Goal: Task Accomplishment & Management: Complete application form

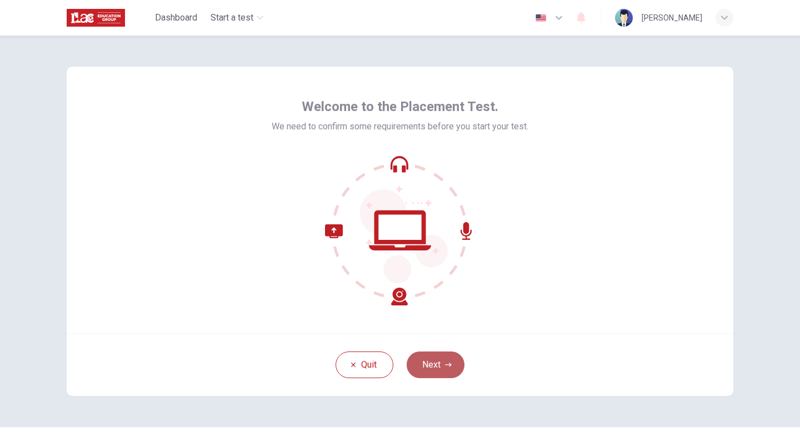
click at [433, 369] on button "Next" at bounding box center [436, 365] width 58 height 27
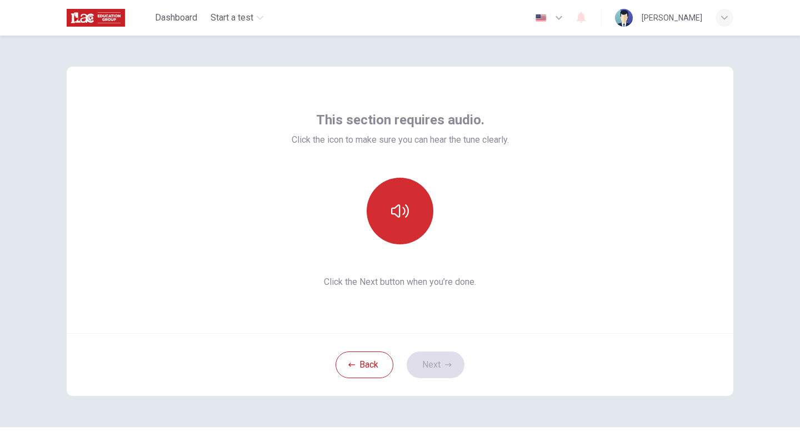
click at [401, 214] on icon "button" at bounding box center [400, 211] width 18 height 18
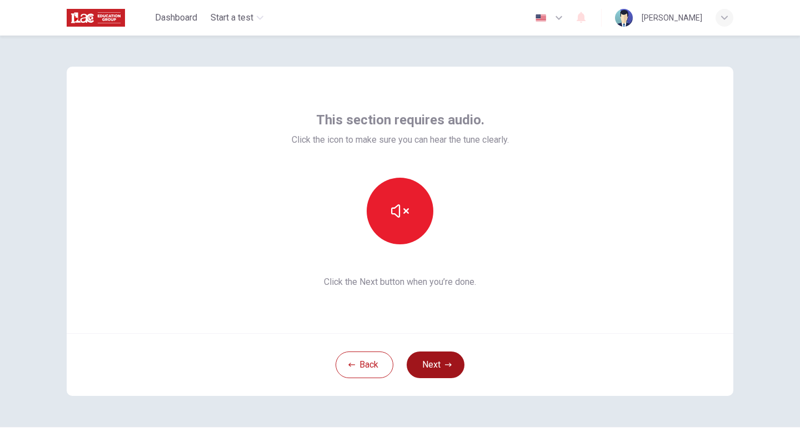
click at [437, 366] on button "Next" at bounding box center [436, 365] width 58 height 27
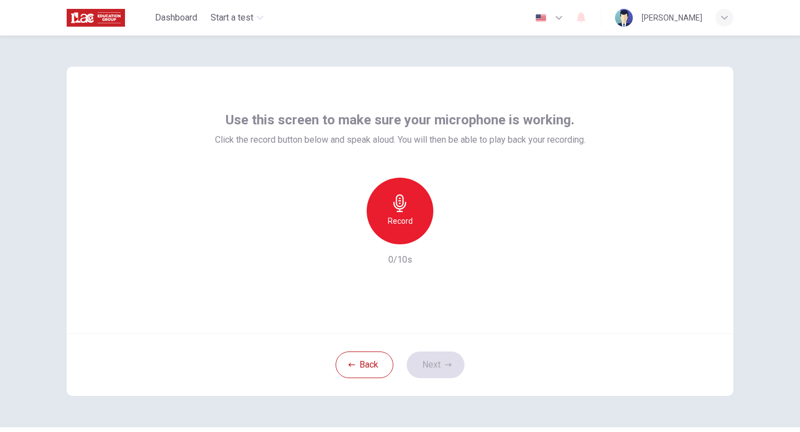
click at [393, 207] on icon "button" at bounding box center [400, 203] width 18 height 18
click at [455, 237] on icon "button" at bounding box center [451, 235] width 11 height 11
click at [429, 373] on button "Next" at bounding box center [436, 365] width 58 height 27
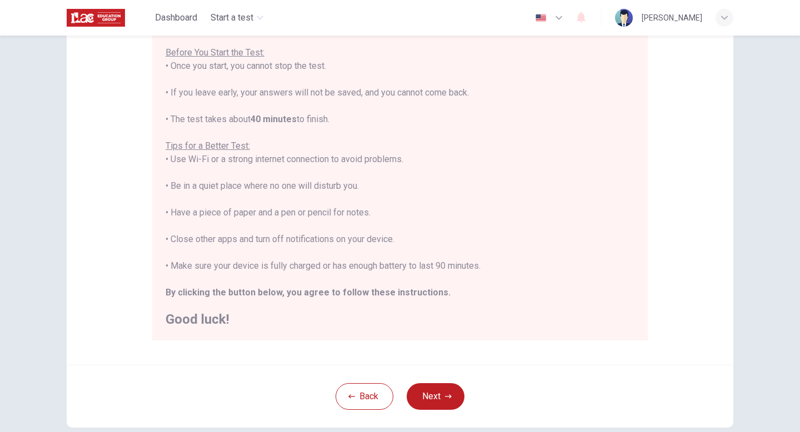
scroll to position [186, 0]
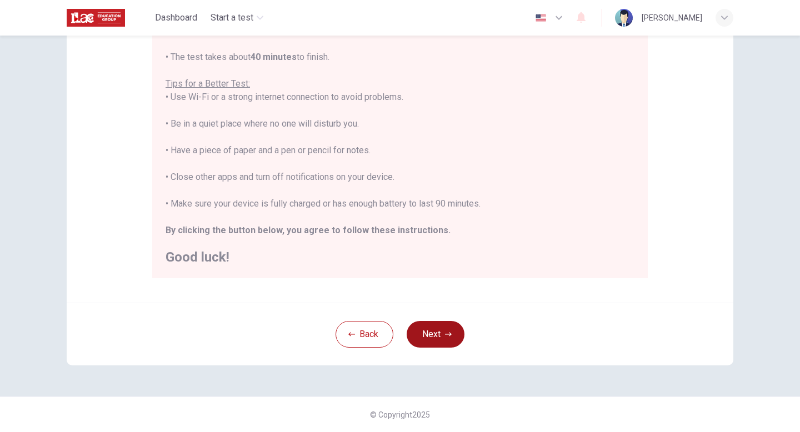
click at [433, 331] on button "Next" at bounding box center [436, 334] width 58 height 27
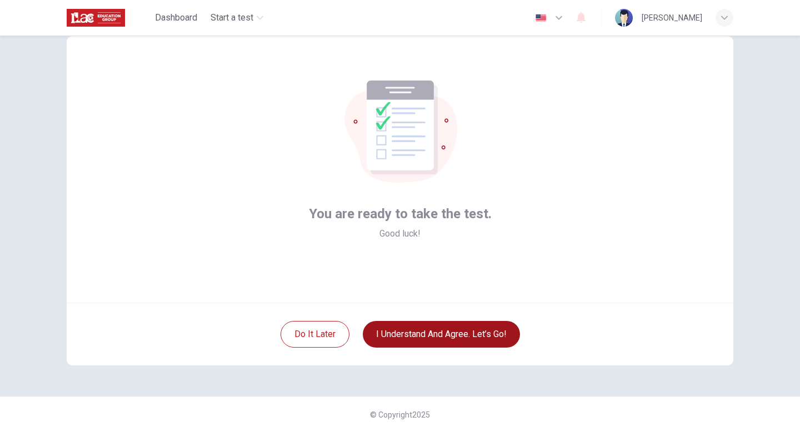
scroll to position [31, 0]
click at [433, 338] on button "I understand and agree. Let’s go!" at bounding box center [441, 334] width 157 height 27
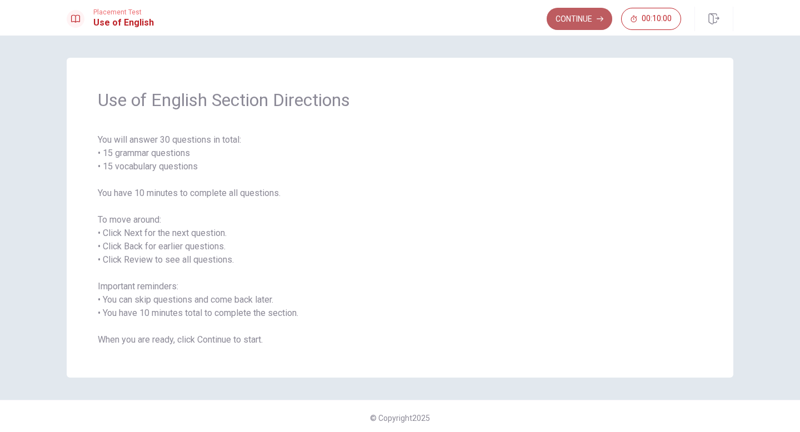
click at [583, 22] on button "Continue" at bounding box center [580, 19] width 66 height 22
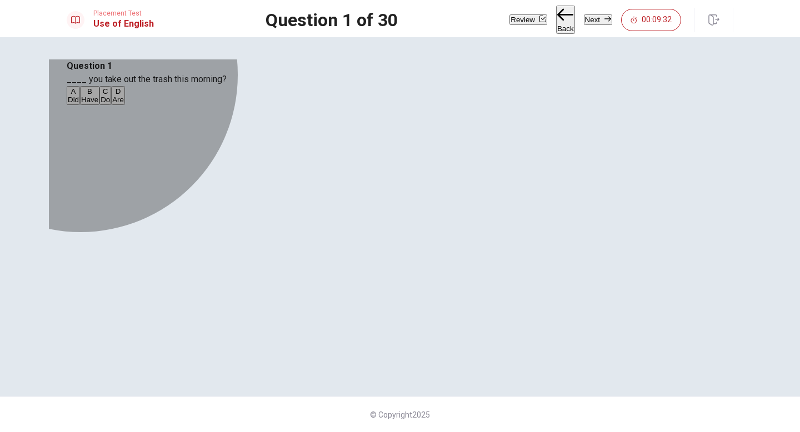
click at [110, 104] on span "Do" at bounding box center [105, 100] width 9 height 8
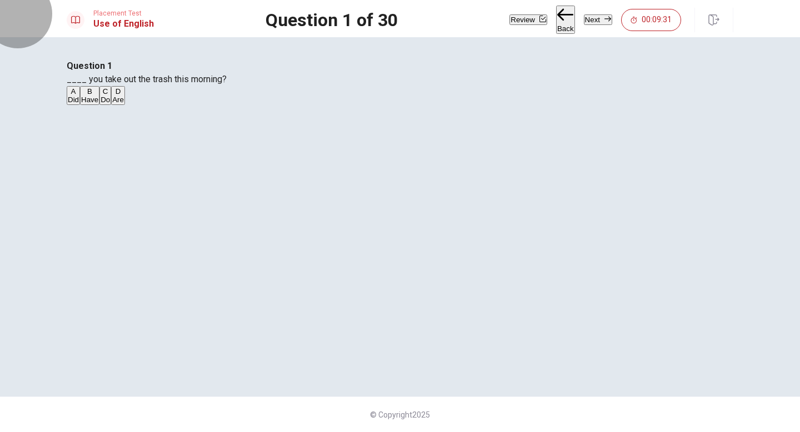
click at [584, 22] on button "Next" at bounding box center [598, 19] width 28 height 11
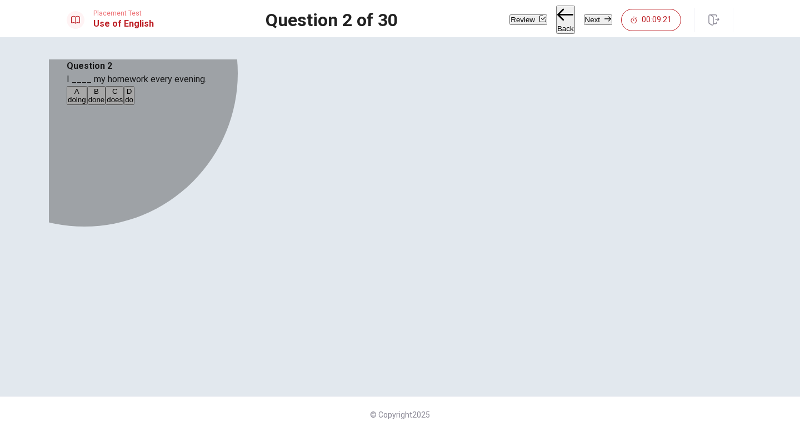
click at [133, 104] on span "do" at bounding box center [129, 100] width 8 height 8
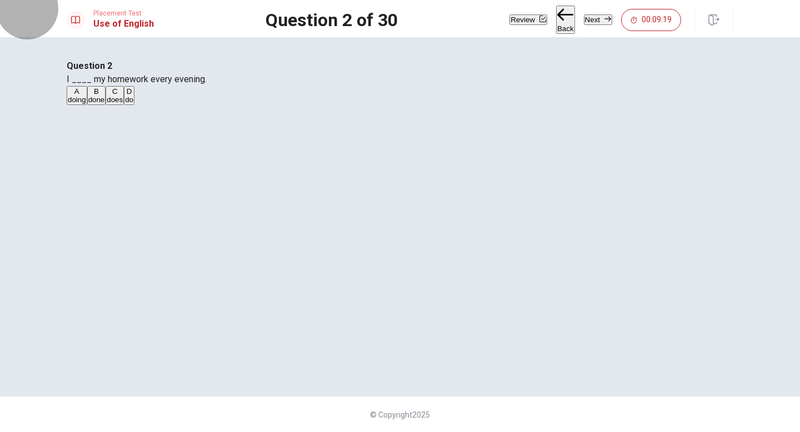
click at [591, 16] on button "Next" at bounding box center [598, 19] width 28 height 11
click at [355, 106] on div "Question 3 He ____ like pizza. A doesn’t B don’t C aren’t D isn’t" at bounding box center [400, 82] width 667 height 47
click at [92, 104] on span "doesn’t" at bounding box center [80, 100] width 24 height 8
click at [589, 18] on button "Next" at bounding box center [598, 19] width 28 height 11
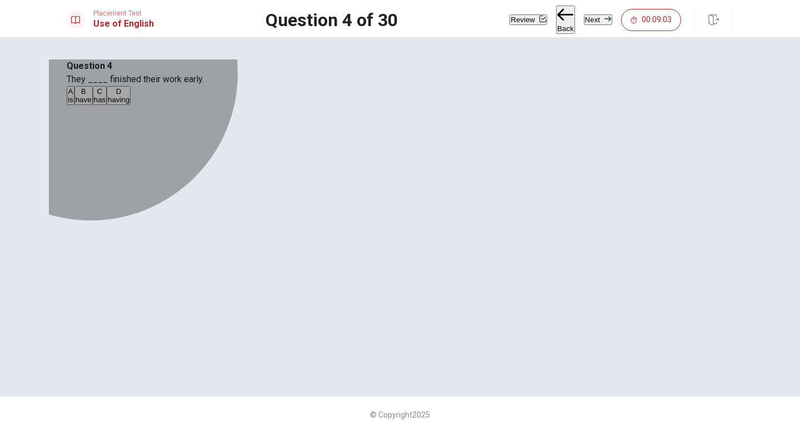
click at [92, 104] on span "have" at bounding box center [84, 100] width 16 height 8
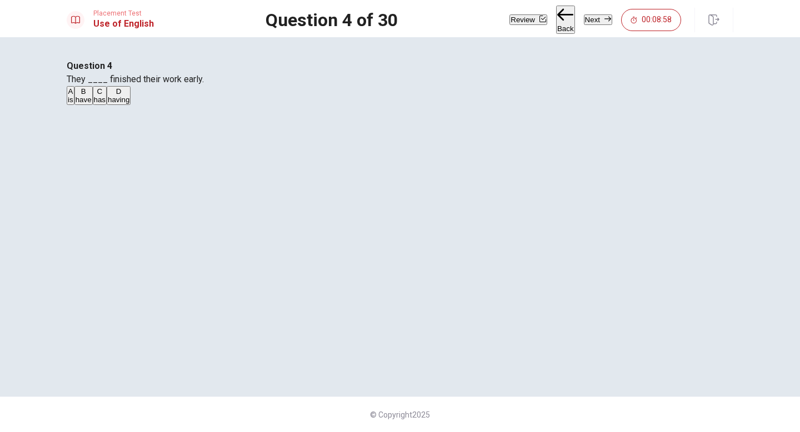
click at [594, 18] on button "Next" at bounding box center [598, 19] width 28 height 11
click at [140, 104] on span "won" at bounding box center [133, 100] width 13 height 8
click at [584, 18] on button "Next" at bounding box center [598, 19] width 28 height 11
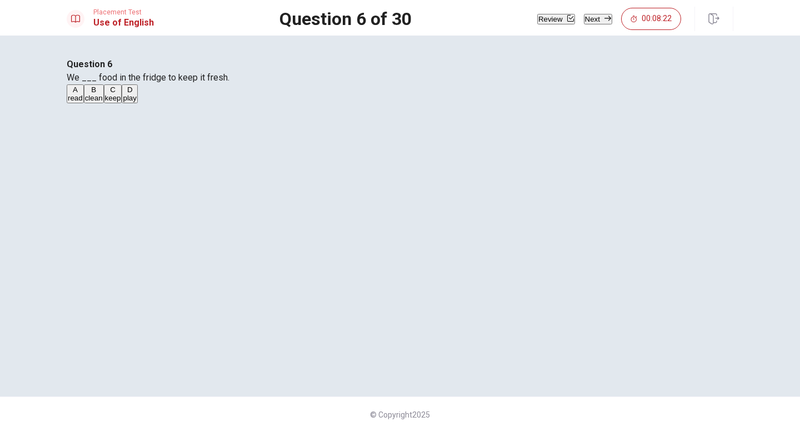
click at [103, 102] on span "clean" at bounding box center [94, 98] width 18 height 8
click at [593, 17] on button "Next" at bounding box center [598, 19] width 28 height 11
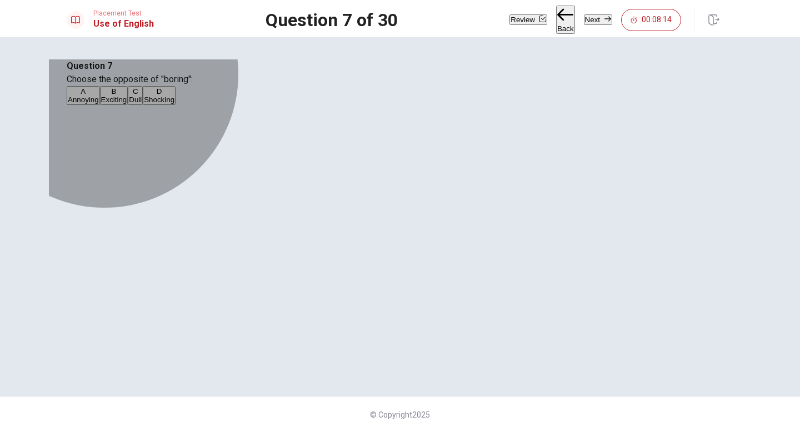
click at [127, 104] on span "Exciting" at bounding box center [114, 100] width 26 height 8
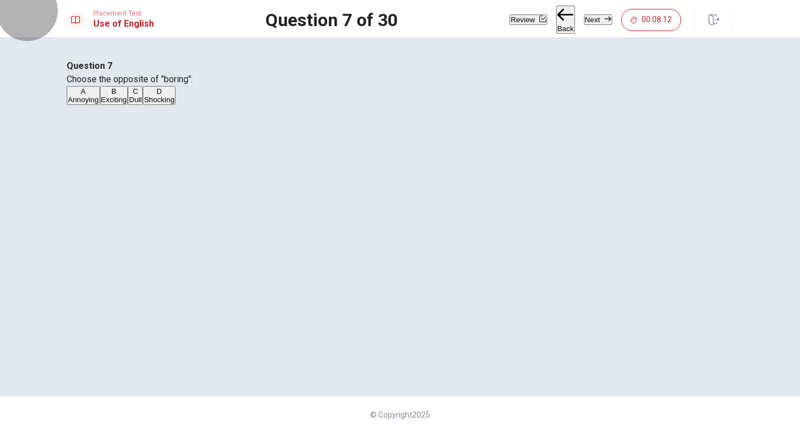
click at [591, 18] on button "Next" at bounding box center [598, 19] width 28 height 11
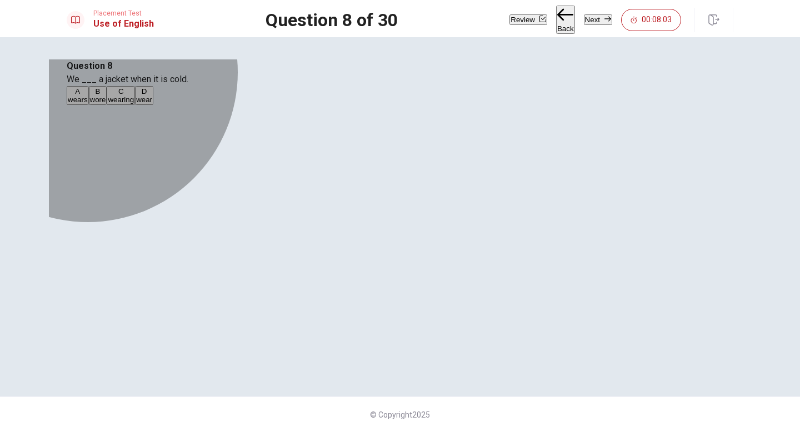
click at [152, 104] on span "wear" at bounding box center [144, 100] width 16 height 8
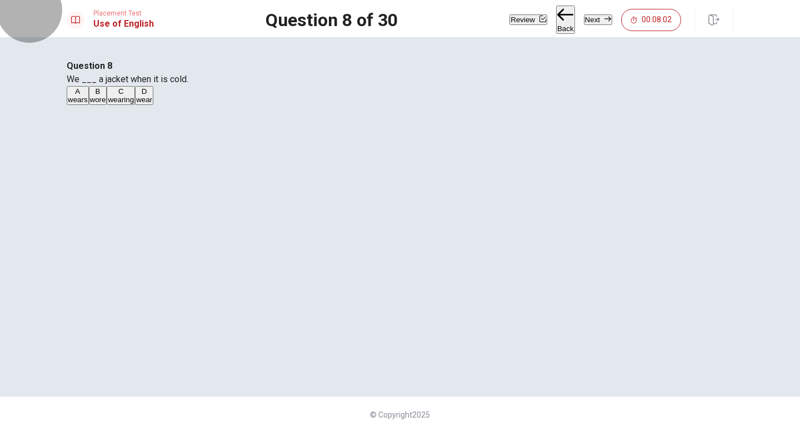
click at [593, 18] on button "Next" at bounding box center [598, 19] width 28 height 11
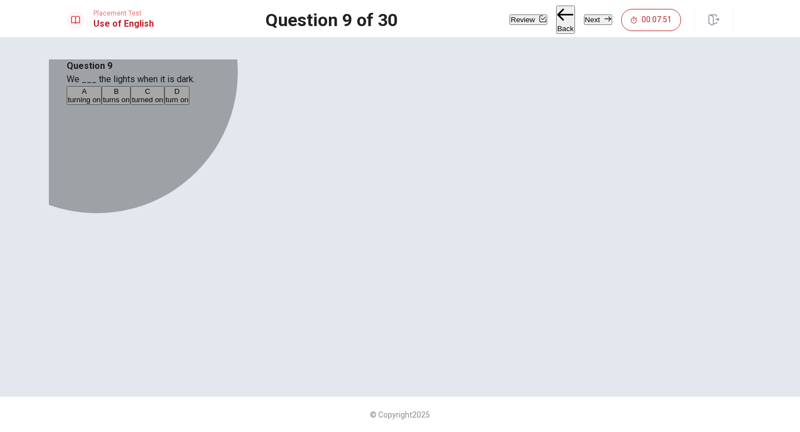
click at [189, 104] on span "turn on" at bounding box center [177, 100] width 23 height 8
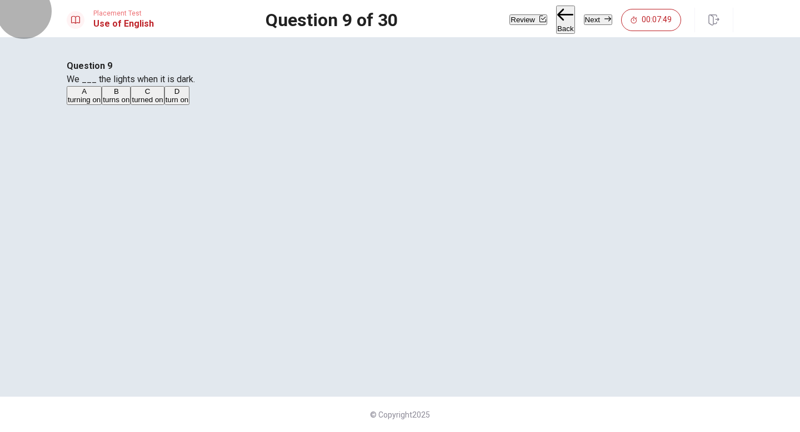
click at [588, 19] on button "Next" at bounding box center [598, 19] width 28 height 11
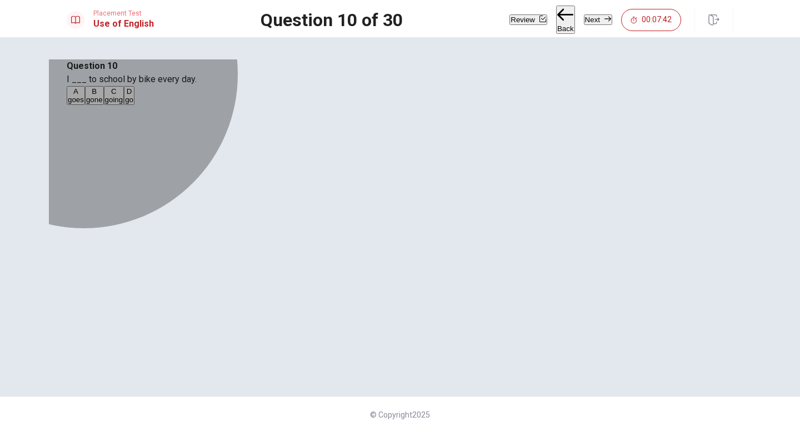
click at [133, 104] on span "go" at bounding box center [129, 100] width 8 height 8
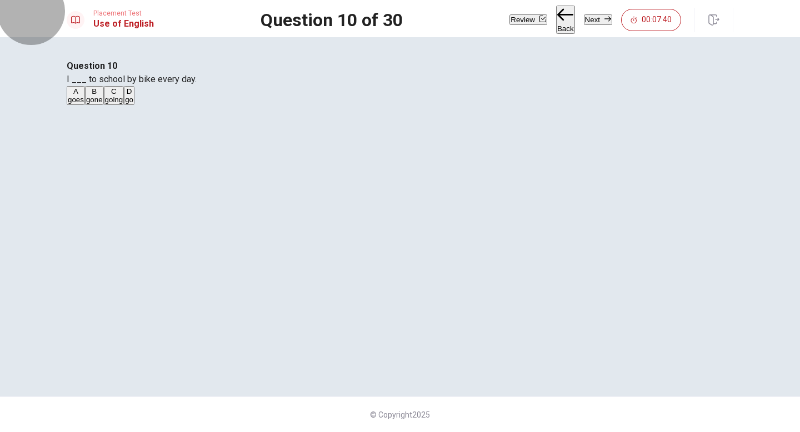
click at [595, 19] on button "Next" at bounding box center [598, 19] width 28 height 11
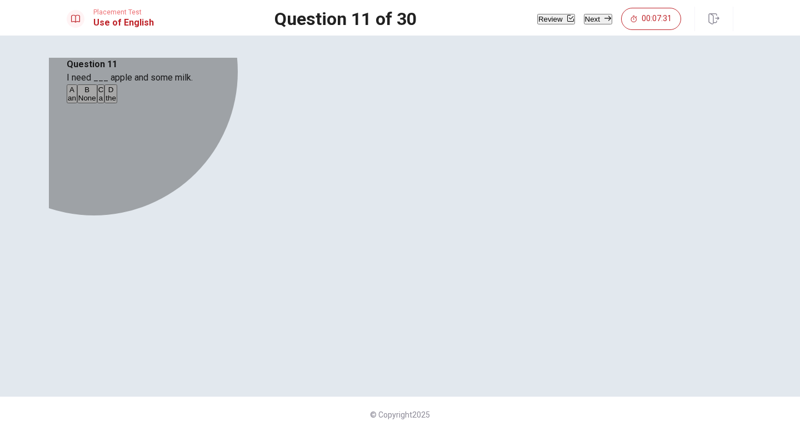
click at [77, 103] on button "A an" at bounding box center [72, 93] width 11 height 19
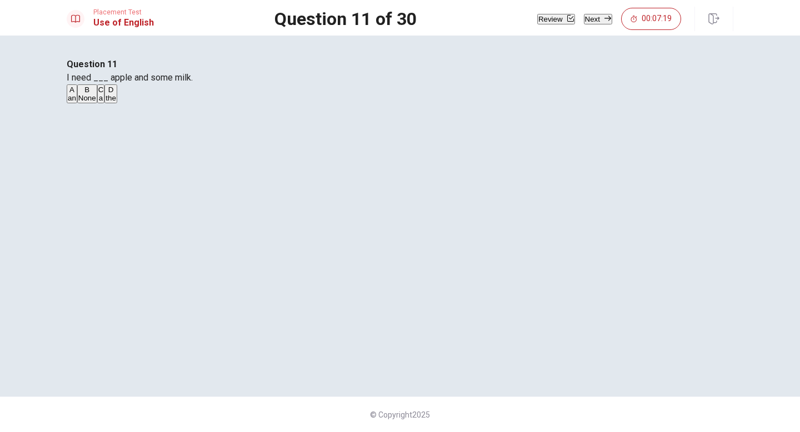
click at [592, 16] on button "Next" at bounding box center [598, 19] width 28 height 11
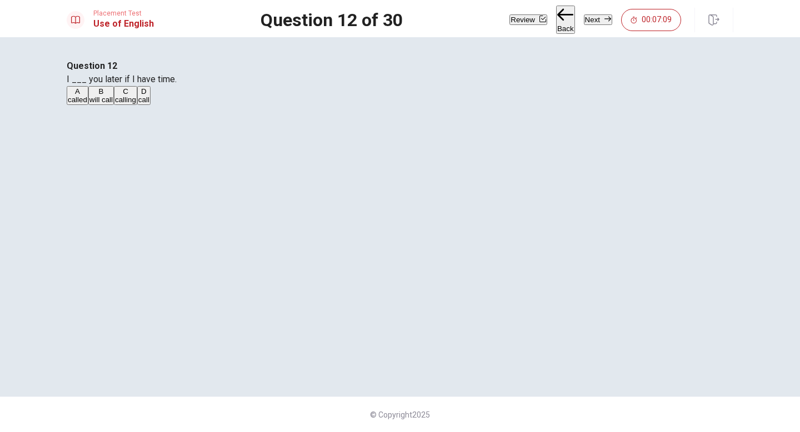
click at [114, 105] on button "B will call" at bounding box center [101, 95] width 26 height 19
click at [600, 14] on button "Next" at bounding box center [598, 19] width 28 height 11
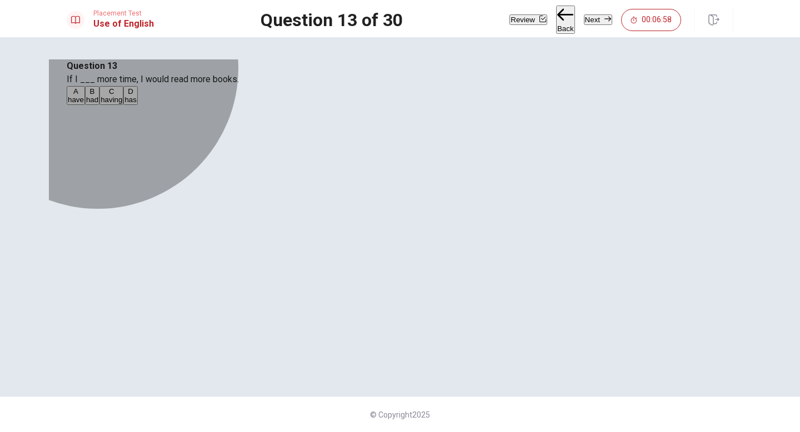
click at [99, 105] on button "B had" at bounding box center [92, 95] width 14 height 19
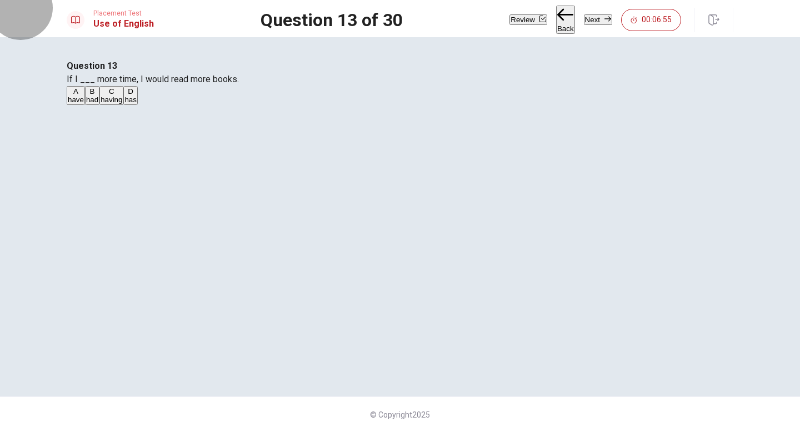
click at [584, 16] on button "Next" at bounding box center [598, 19] width 28 height 11
click at [80, 105] on button "A live" at bounding box center [73, 95] width 13 height 19
click at [97, 105] on button "B lived" at bounding box center [88, 95] width 17 height 19
click at [584, 16] on button "Next" at bounding box center [598, 19] width 28 height 11
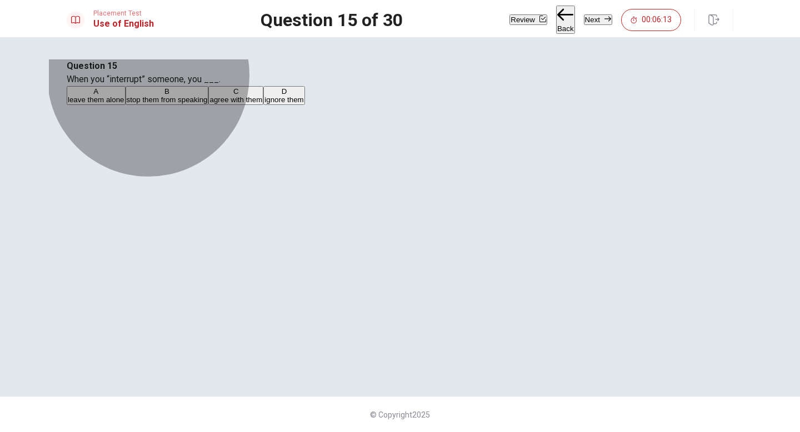
click at [208, 104] on span "stop them from speaking" at bounding box center [167, 100] width 81 height 8
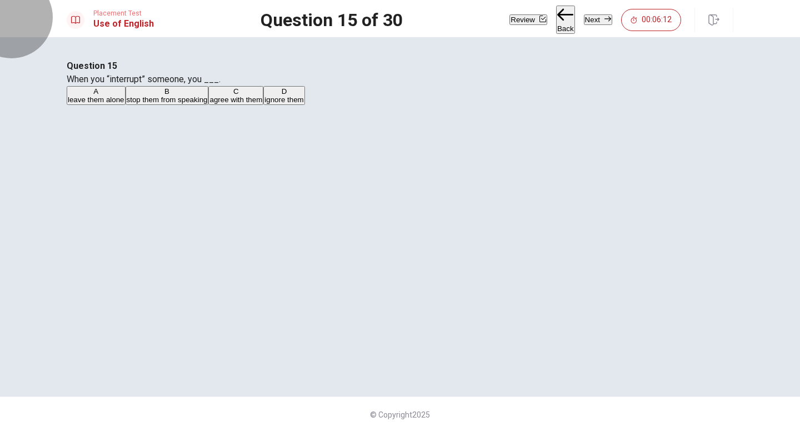
click at [584, 25] on button "Next" at bounding box center [598, 19] width 28 height 11
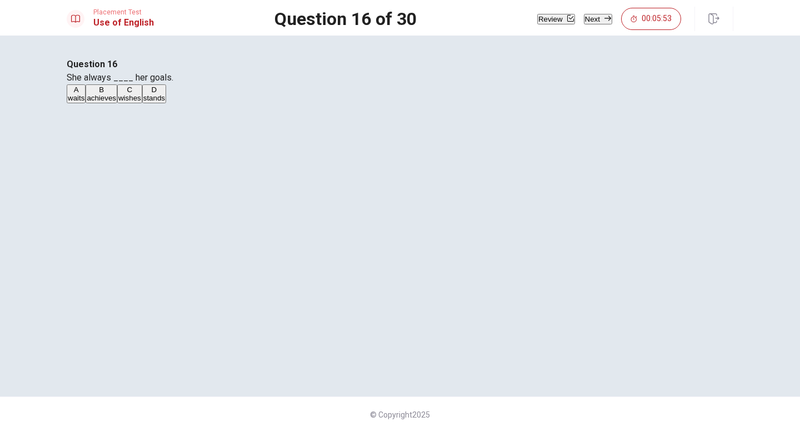
click at [84, 102] on span "waits" at bounding box center [76, 98] width 17 height 8
click at [593, 16] on button "Next" at bounding box center [598, 19] width 28 height 11
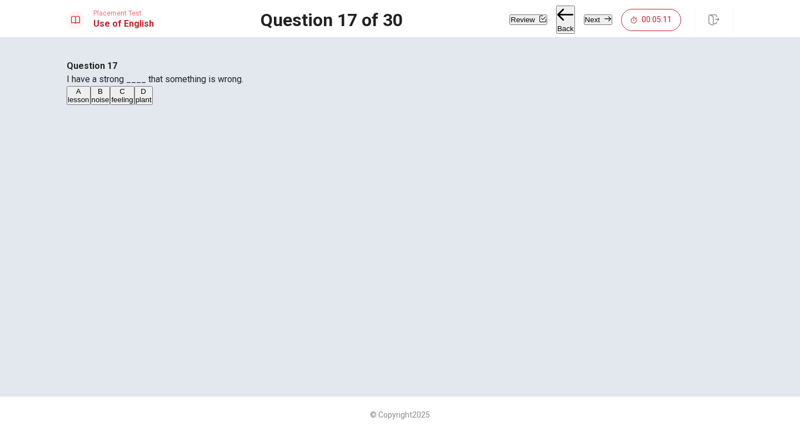
click at [133, 104] on span "feeling" at bounding box center [122, 100] width 22 height 8
click at [604, 17] on icon "button" at bounding box center [607, 19] width 7 height 7
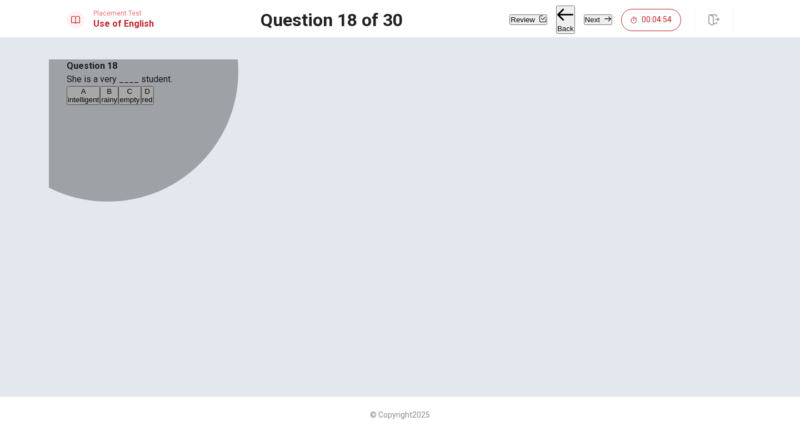
click at [99, 104] on span "intelligent" at bounding box center [83, 100] width 31 height 8
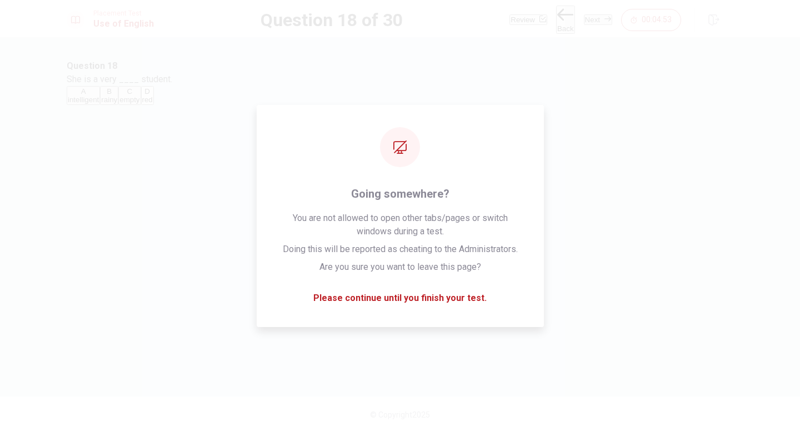
click at [587, 14] on button "Next" at bounding box center [598, 19] width 28 height 11
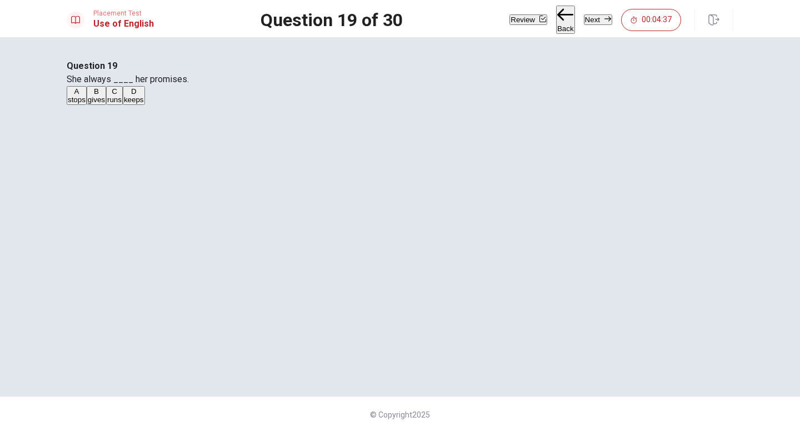
click at [144, 104] on span "keeps" at bounding box center [134, 100] width 20 height 8
click at [584, 19] on button "Next" at bounding box center [598, 19] width 28 height 11
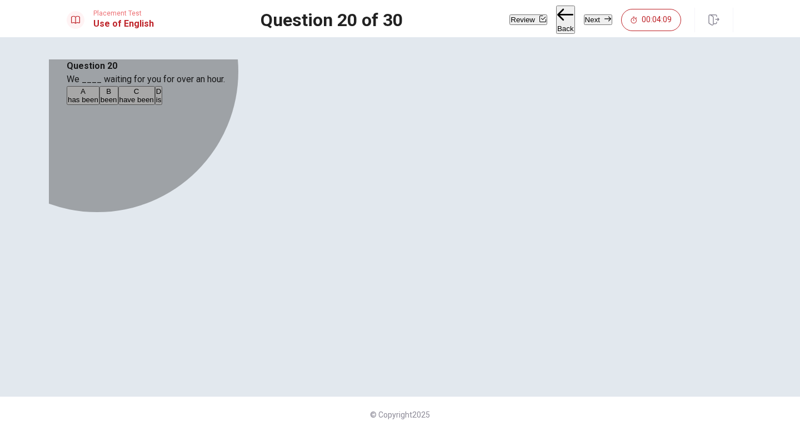
click at [154, 104] on span "have been" at bounding box center [136, 100] width 34 height 8
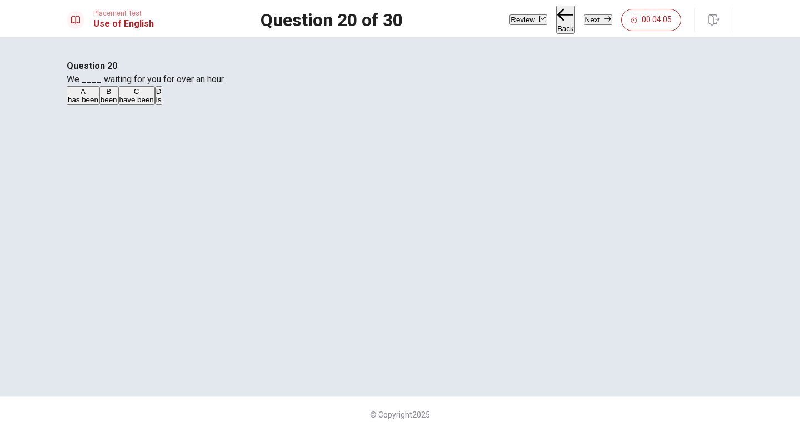
click at [588, 14] on button "Next" at bounding box center [598, 19] width 28 height 11
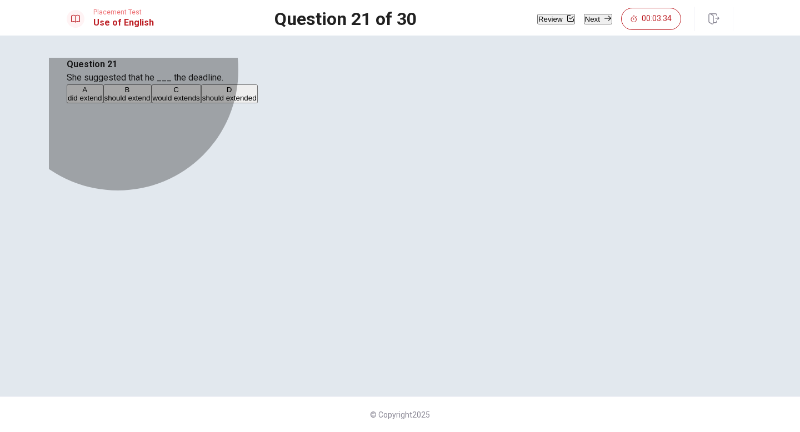
click at [257, 102] on span "should extended" at bounding box center [229, 98] width 54 height 8
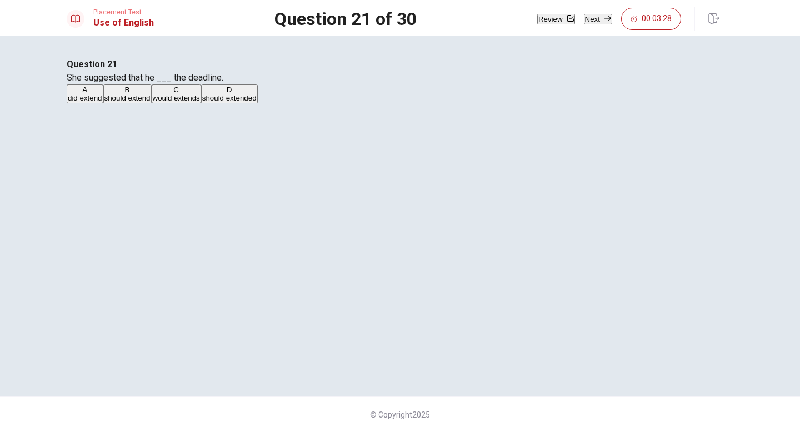
click at [591, 20] on button "Next" at bounding box center [598, 19] width 28 height 11
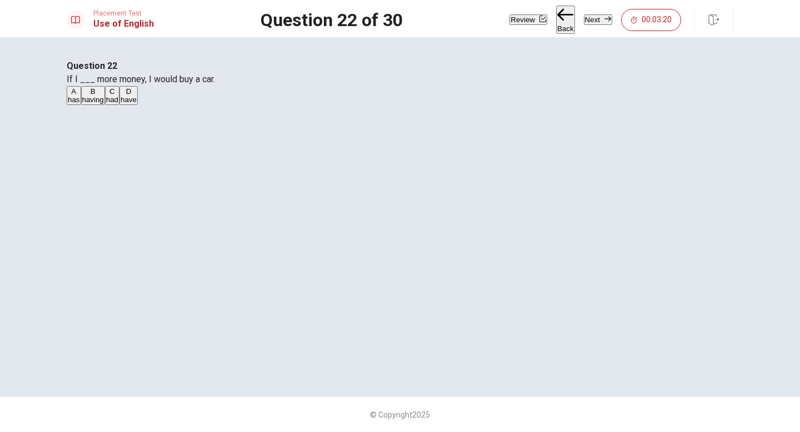
click at [118, 104] on span "had" at bounding box center [112, 100] width 12 height 8
click at [592, 18] on button "Next" at bounding box center [598, 19] width 28 height 11
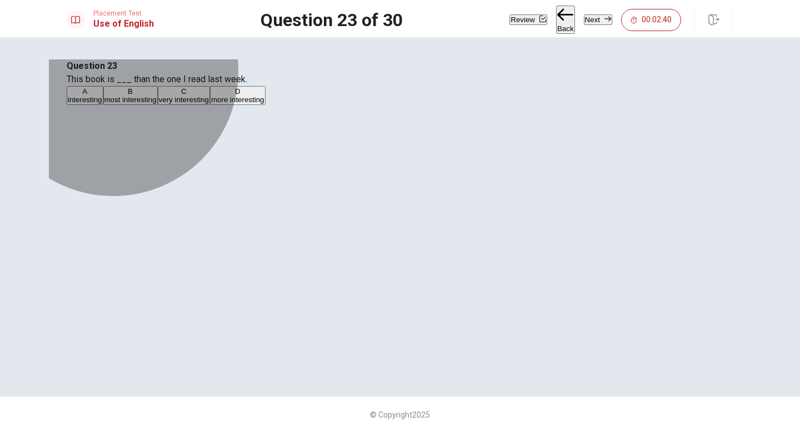
click at [264, 104] on span "more interesting" at bounding box center [237, 100] width 53 height 8
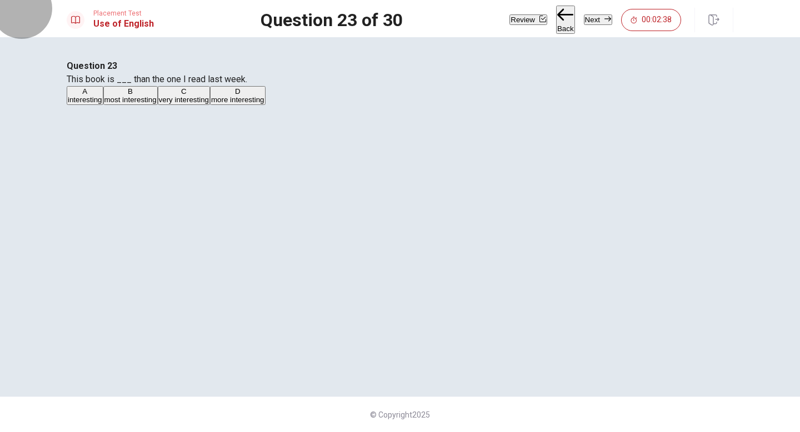
click at [586, 16] on button "Next" at bounding box center [598, 19] width 28 height 11
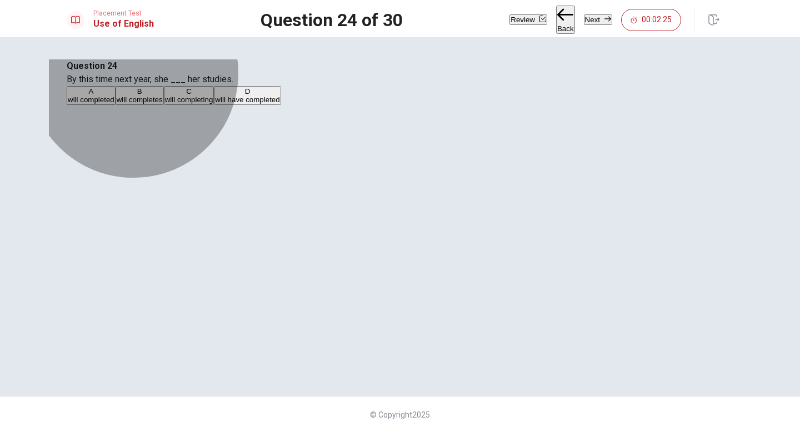
click at [116, 105] on button "A will completed" at bounding box center [91, 95] width 49 height 19
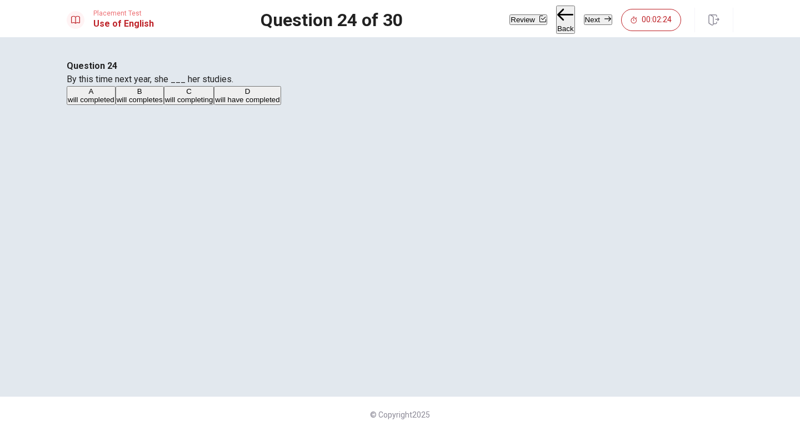
click at [591, 17] on button "Next" at bounding box center [598, 19] width 28 height 11
click at [149, 105] on button "C limit" at bounding box center [142, 95] width 16 height 19
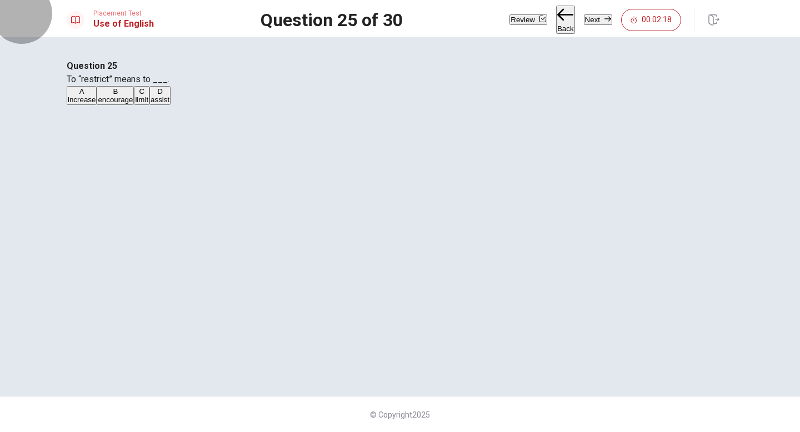
click at [586, 21] on button "Next" at bounding box center [598, 19] width 28 height 11
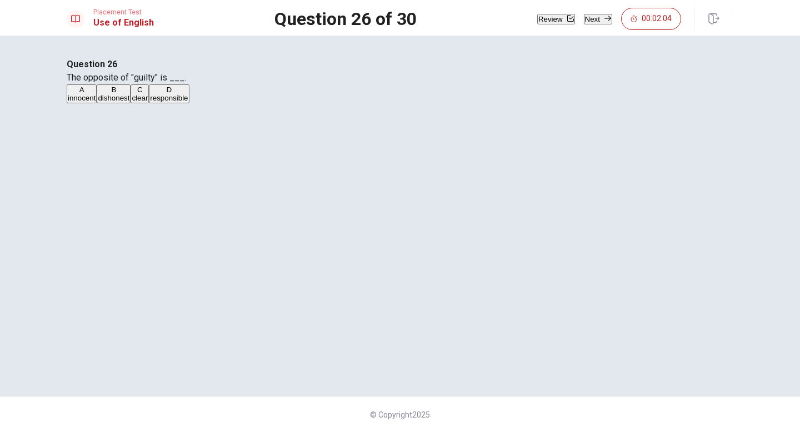
click at [97, 103] on button "A innocent" at bounding box center [82, 93] width 30 height 19
click at [584, 24] on button "Next" at bounding box center [598, 19] width 28 height 11
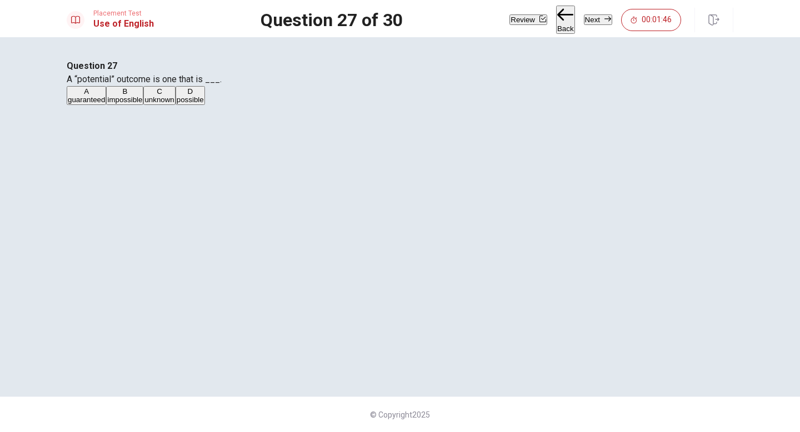
click at [556, 8] on button "Back" at bounding box center [565, 20] width 19 height 29
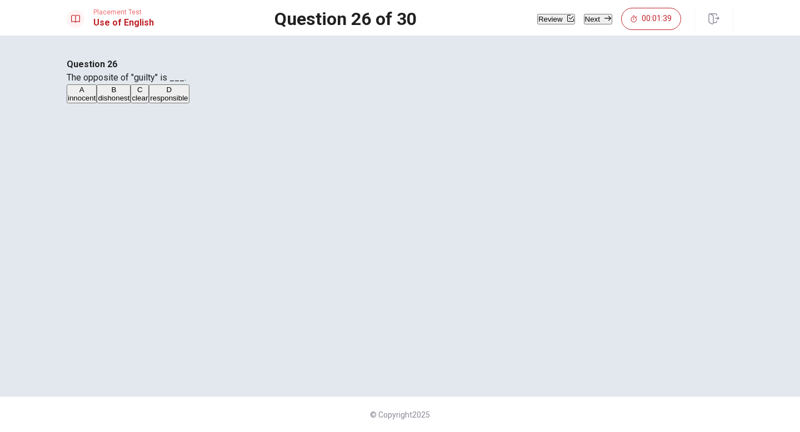
click at [188, 102] on span "responsible" at bounding box center [169, 98] width 38 height 8
click at [584, 24] on button "Next" at bounding box center [598, 19] width 28 height 11
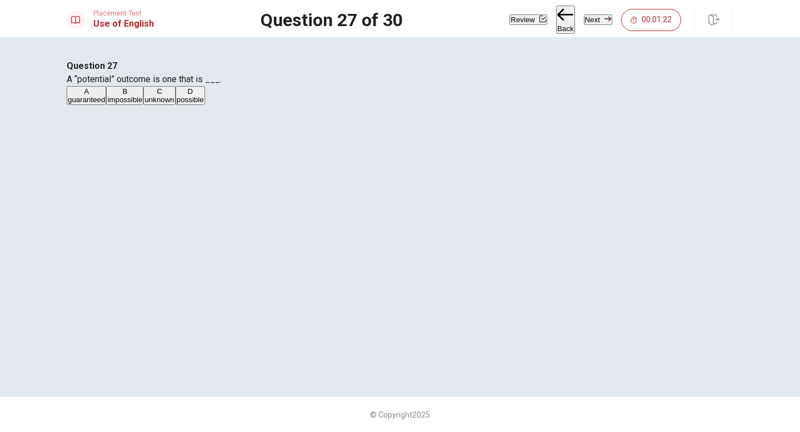
click at [204, 104] on span "possible" at bounding box center [190, 100] width 27 height 8
click at [593, 14] on button "Next" at bounding box center [598, 19] width 28 height 11
click at [101, 104] on span "significant" at bounding box center [84, 100] width 33 height 8
click at [586, 22] on button "Next" at bounding box center [598, 19] width 28 height 11
click at [99, 104] on span "important" at bounding box center [83, 100] width 31 height 8
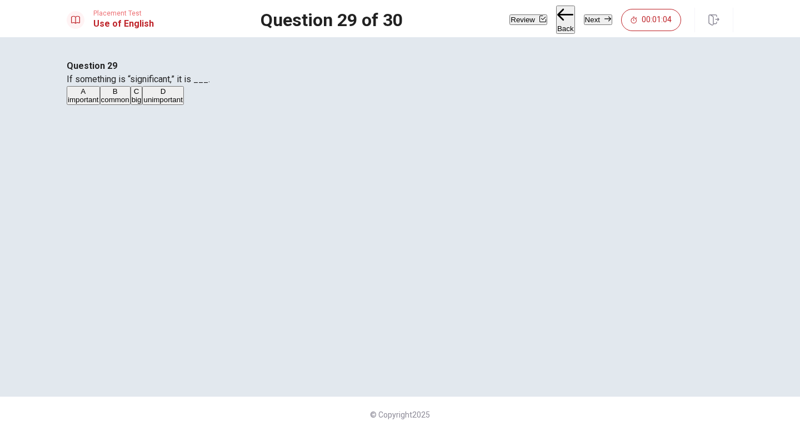
click at [584, 20] on button "Next" at bounding box center [598, 19] width 28 height 11
click at [186, 104] on span "were walked" at bounding box center [165, 100] width 41 height 8
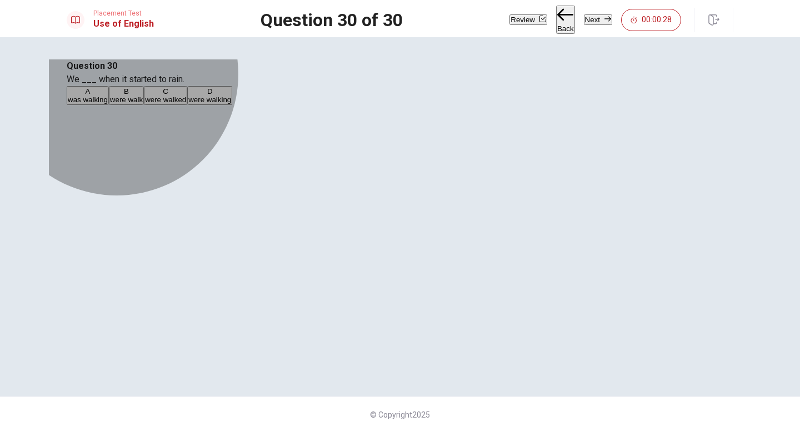
click at [231, 104] on span "were walking" at bounding box center [209, 100] width 43 height 8
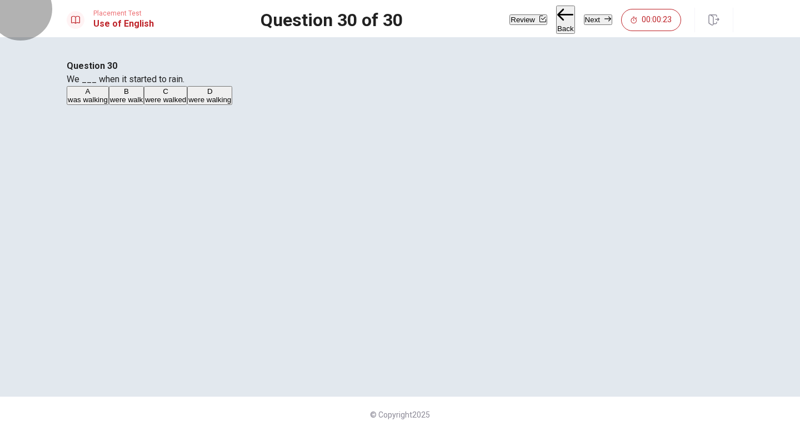
click at [584, 17] on button "Next" at bounding box center [598, 19] width 28 height 11
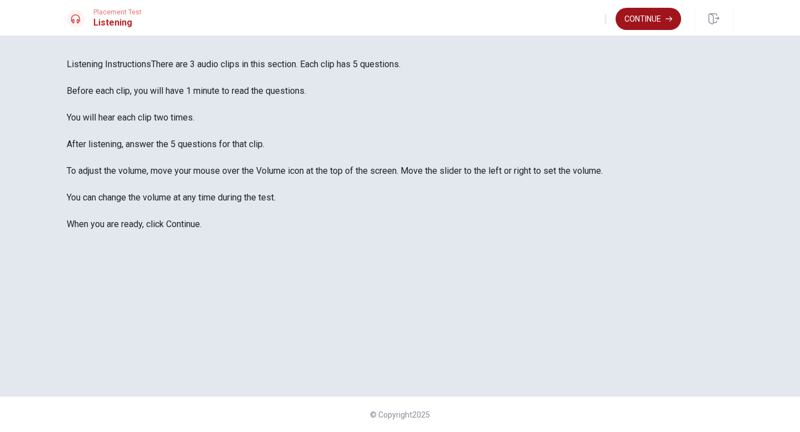
click at [662, 15] on button "Continue" at bounding box center [649, 19] width 66 height 22
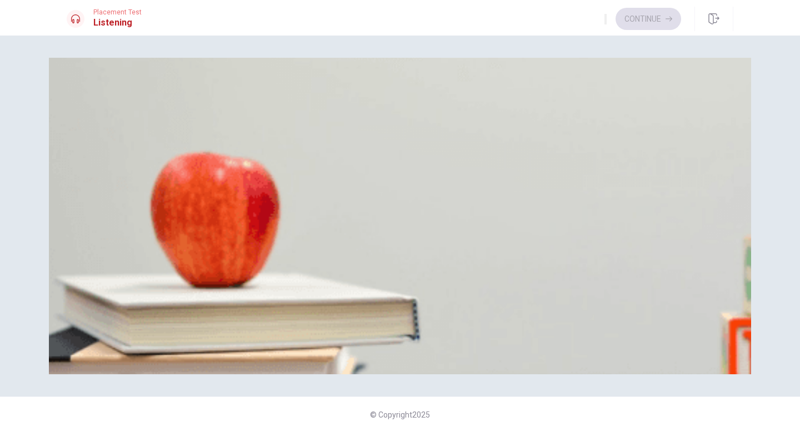
click at [129, 107] on div "A" at bounding box center [98, 103] width 61 height 8
click at [253, 107] on div "C" at bounding box center [233, 103] width 39 height 8
click at [166, 154] on div "B" at bounding box center [144, 150] width 43 height 8
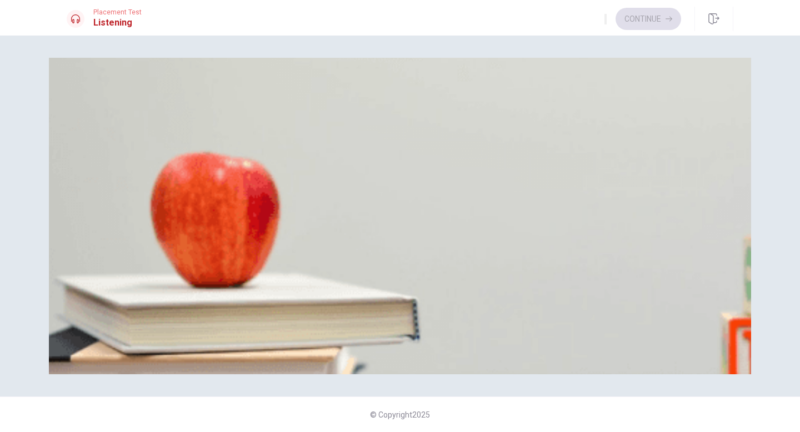
scroll to position [1036, 0]
click at [227, 294] on div "C" at bounding box center [202, 290] width 50 height 8
click at [248, 239] on div "C" at bounding box center [212, 243] width 71 height 8
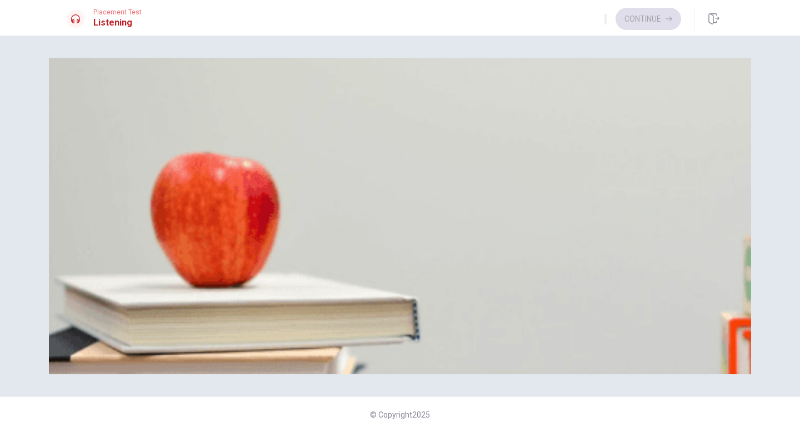
click at [124, 201] on div "B" at bounding box center [109, 196] width 32 height 8
click at [162, 209] on span "Presenting" at bounding box center [145, 205] width 36 height 8
click at [124, 201] on span "Research" at bounding box center [109, 205] width 32 height 8
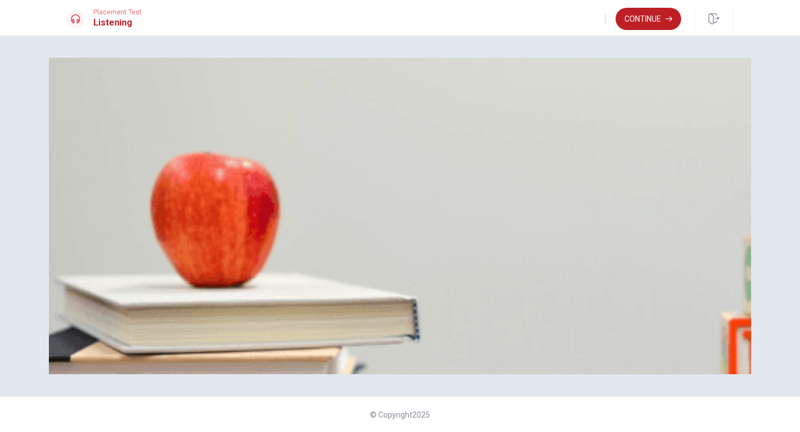
click at [162, 201] on span "Presenting" at bounding box center [145, 205] width 36 height 8
click at [126, 191] on button "B Research" at bounding box center [109, 200] width 34 height 19
click at [162, 201] on span "Presenting" at bounding box center [145, 205] width 36 height 8
click at [175, 247] on span "Edit and final draft" at bounding box center [145, 251] width 59 height 8
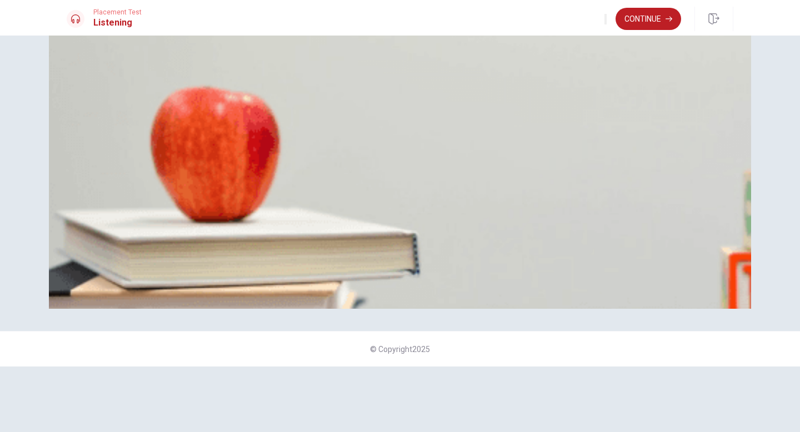
scroll to position [69, 0]
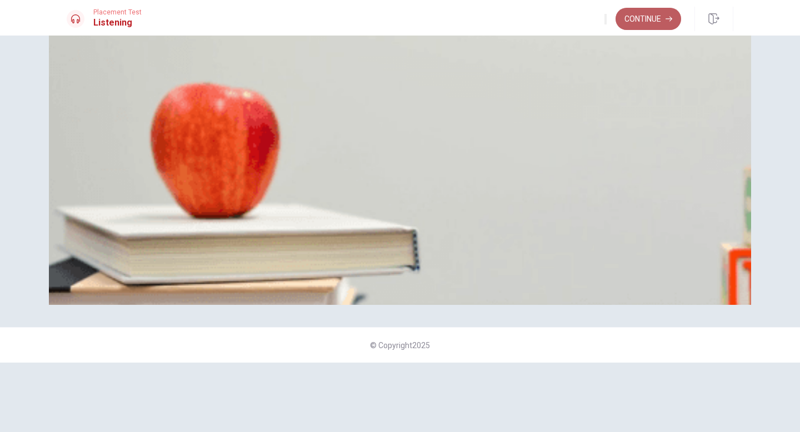
click at [638, 21] on button "Continue" at bounding box center [649, 19] width 66 height 22
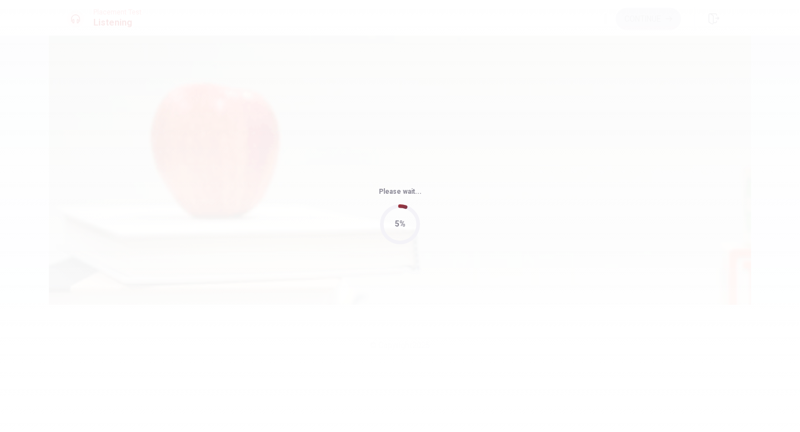
type input "99"
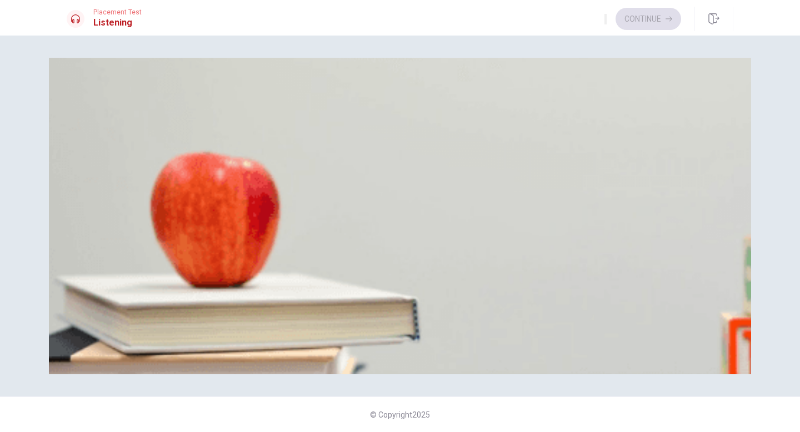
scroll to position [1036, 0]
click at [172, 294] on div "B" at bounding box center [134, 290] width 76 height 8
click at [314, 107] on div "D" at bounding box center [279, 103] width 70 height 8
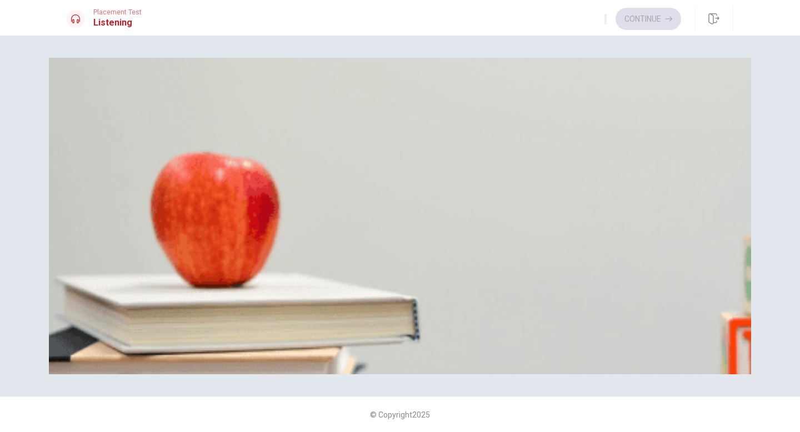
click at [366, 154] on div "D" at bounding box center [322, 150] width 97 height 8
click at [284, 247] on div "C" at bounding box center [237, 243] width 96 height 8
click at [223, 201] on div "D" at bounding box center [207, 196] width 29 height 8
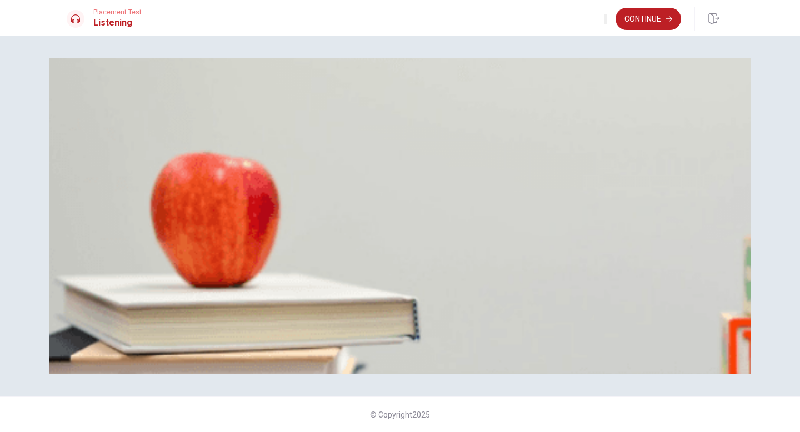
scroll to position [0, 0]
click at [243, 117] on button "C He agrees it’s vague" at bounding box center [207, 107] width 69 height 19
click at [191, 209] on span "The woman" at bounding box center [171, 205] width 39 height 8
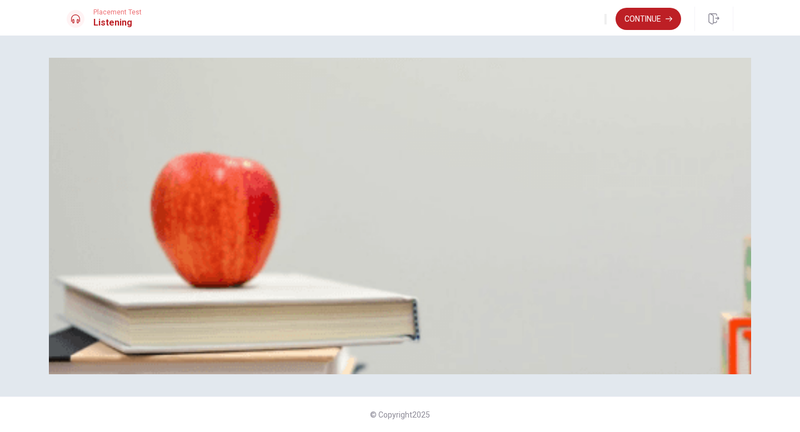
click at [151, 209] on span "Their manager" at bounding box center [126, 205] width 48 height 8
click at [100, 209] on span "The client" at bounding box center [84, 205] width 32 height 8
click at [151, 209] on span "Their manager" at bounding box center [126, 205] width 48 height 8
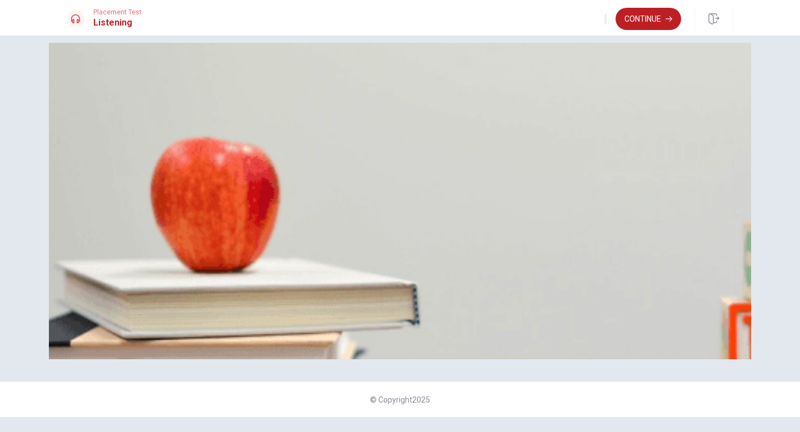
scroll to position [501, 0]
click at [652, 21] on button "Continue" at bounding box center [649, 19] width 66 height 22
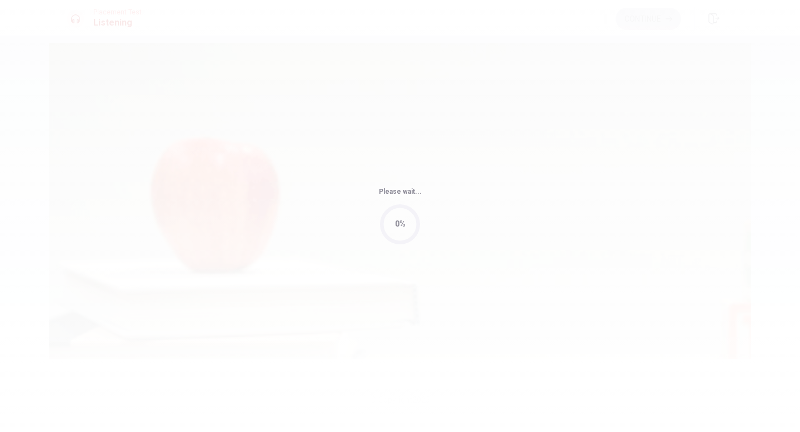
type input "87"
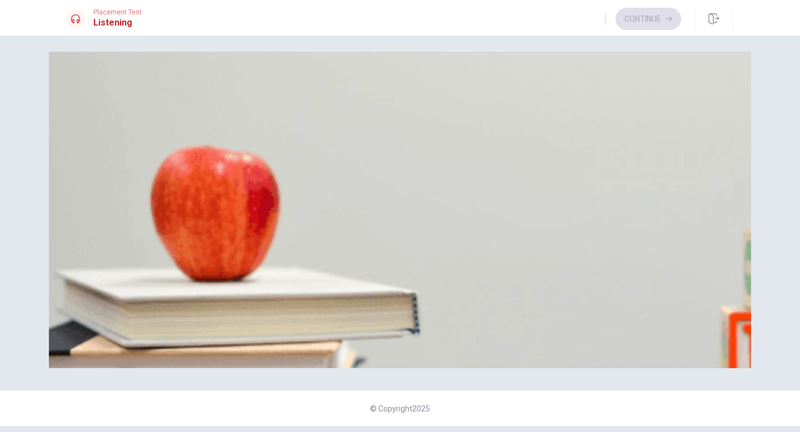
scroll to position [911, 0]
click at [82, 296] on span "Thai" at bounding box center [75, 292] width 14 height 8
click at [307, 203] on span "It was fantastic" at bounding box center [282, 198] width 49 height 8
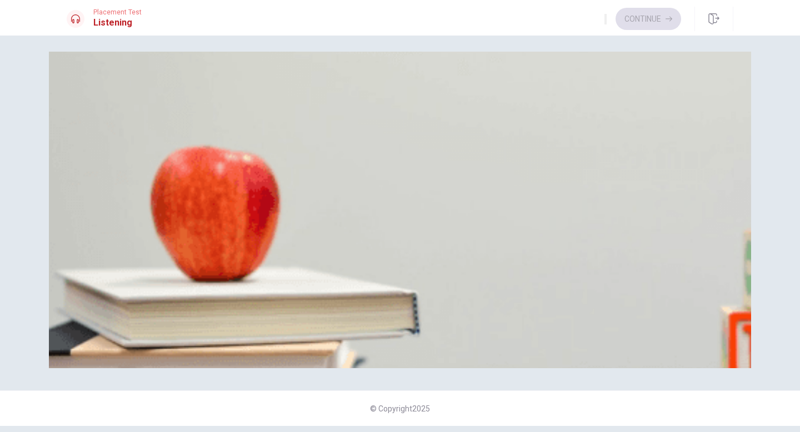
click at [458, 109] on span "She will make a reservation to try the restaurant" at bounding box center [379, 105] width 157 height 8
click at [466, 249] on span "They let you choose your spice level" at bounding box center [417, 245] width 119 height 8
click at [346, 156] on span "She doesn’t like spicy food" at bounding box center [302, 152] width 88 height 8
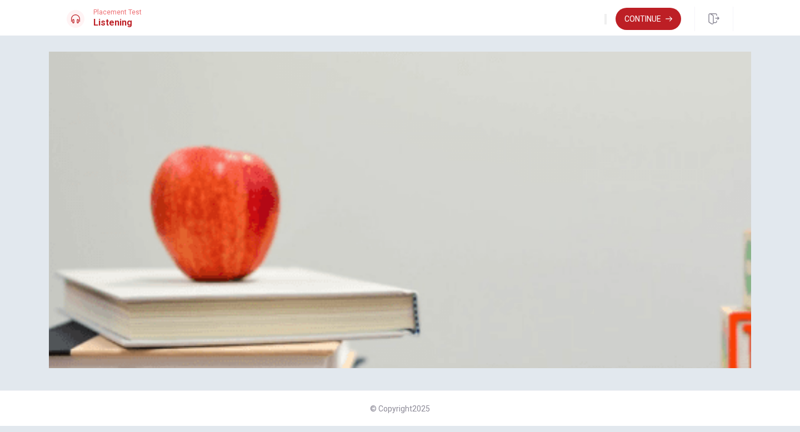
scroll to position [1036, 0]
click at [644, 26] on button "Continue" at bounding box center [649, 19] width 66 height 22
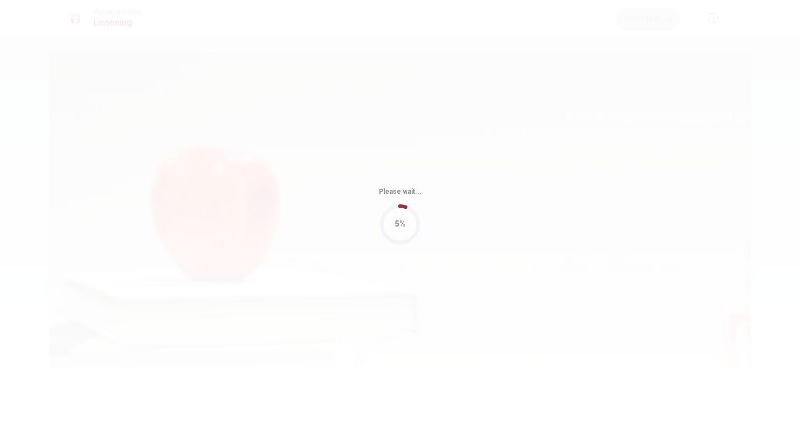
type input "92"
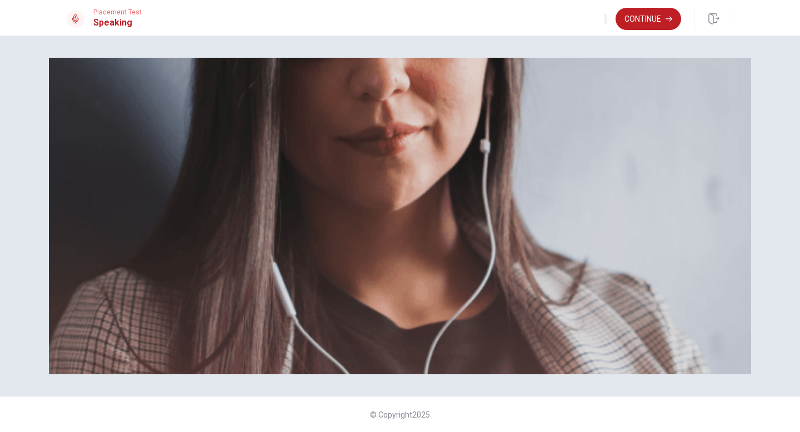
scroll to position [86, 0]
click at [650, 18] on button "Continue" at bounding box center [649, 19] width 66 height 22
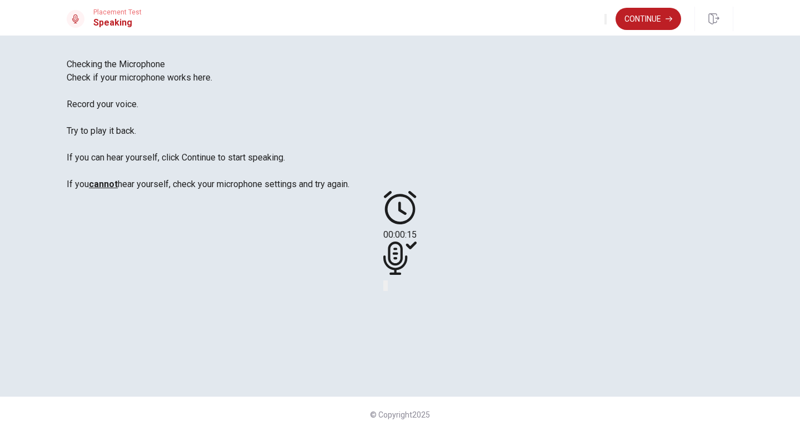
click at [387, 288] on icon "Play Audio" at bounding box center [387, 288] width 0 height 0
click at [398, 288] on icon "Record Again" at bounding box center [390, 294] width 13 height 13
click at [398, 288] on icon "Play Audio" at bounding box center [393, 294] width 11 height 13
click at [655, 23] on button "Continue" at bounding box center [649, 19] width 66 height 22
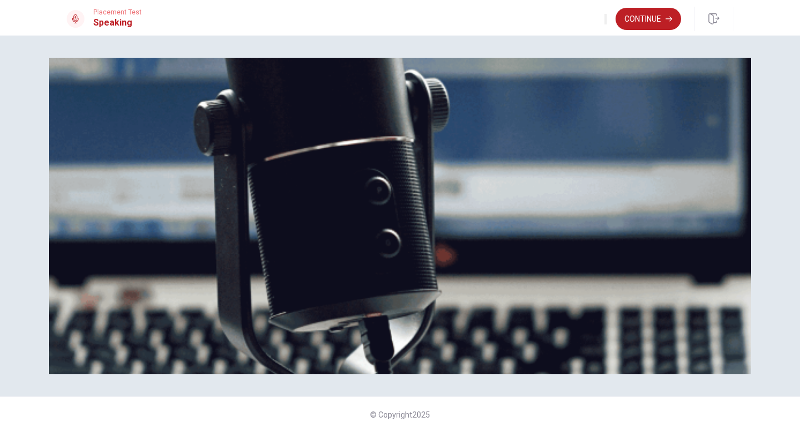
scroll to position [83, 0]
click at [647, 23] on button "Continue" at bounding box center [649, 19] width 66 height 22
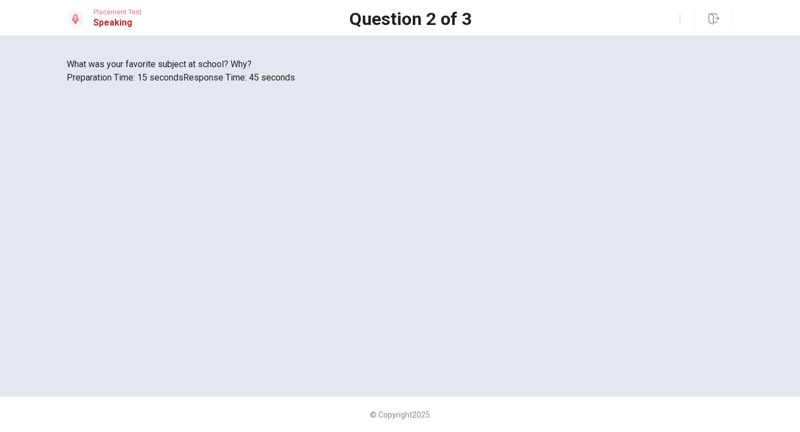
scroll to position [0, 0]
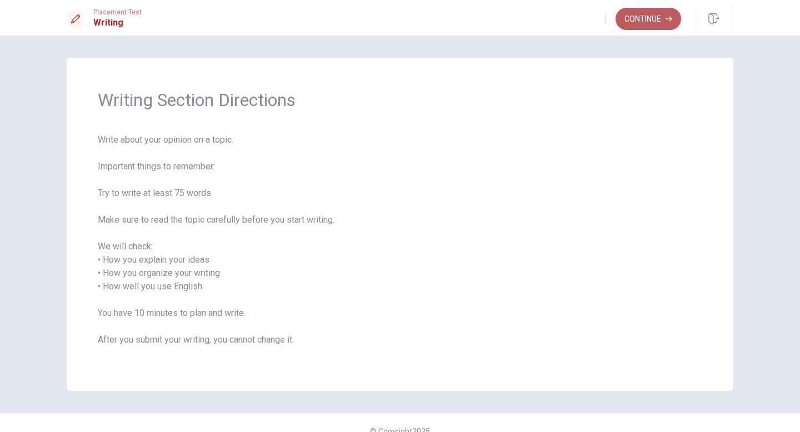
click at [666, 23] on button "Continue" at bounding box center [649, 19] width 66 height 22
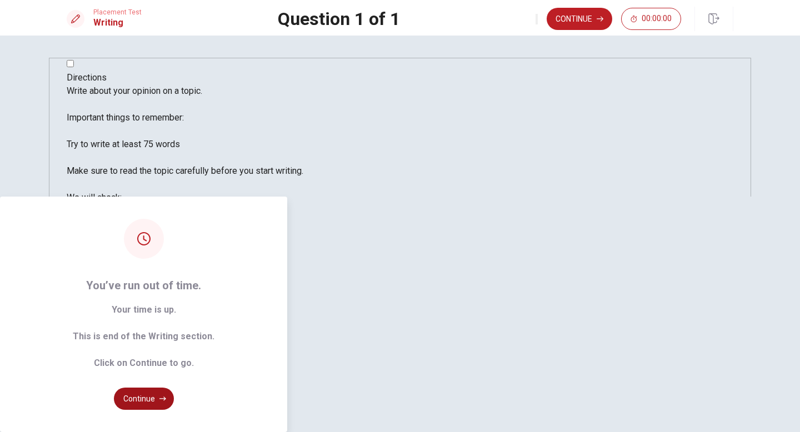
click at [174, 388] on button "Continue" at bounding box center [144, 399] width 60 height 22
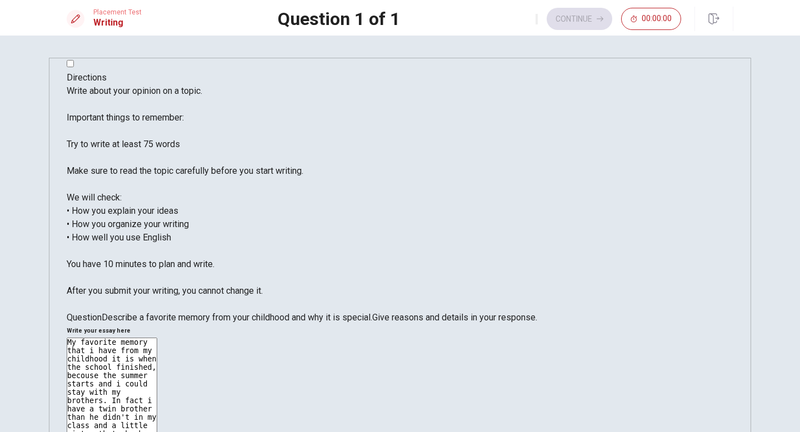
type textarea "My favorite memory that i have from my childhood it is when the school finished…"
click at [712, 21] on icon "button" at bounding box center [713, 18] width 11 height 11
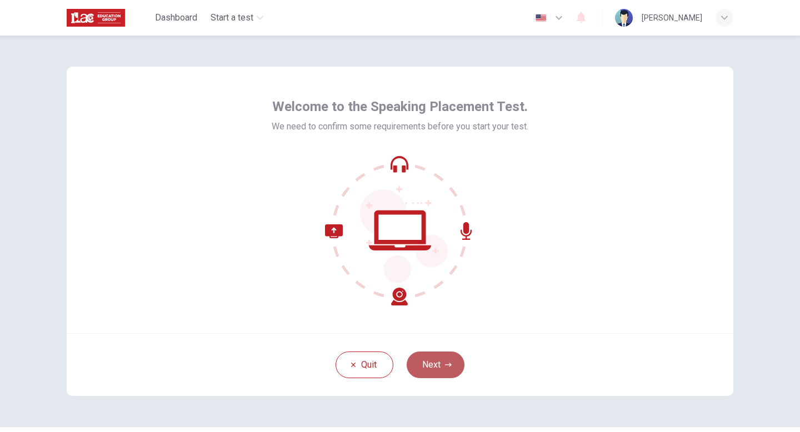
click at [426, 364] on button "Next" at bounding box center [436, 365] width 58 height 27
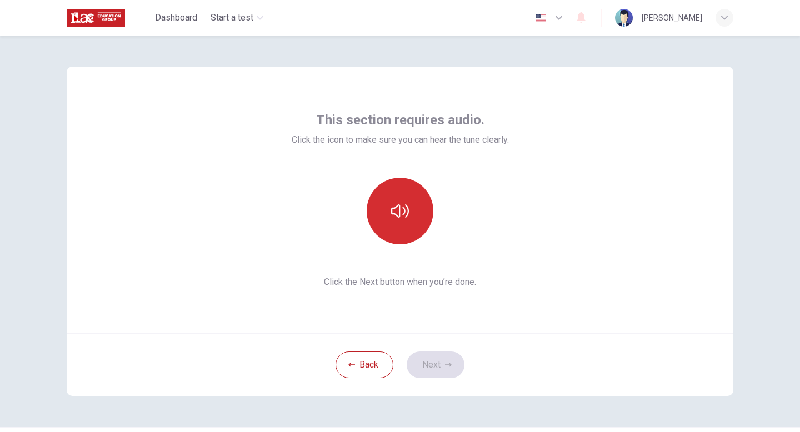
click at [393, 213] on icon "button" at bounding box center [400, 211] width 18 height 18
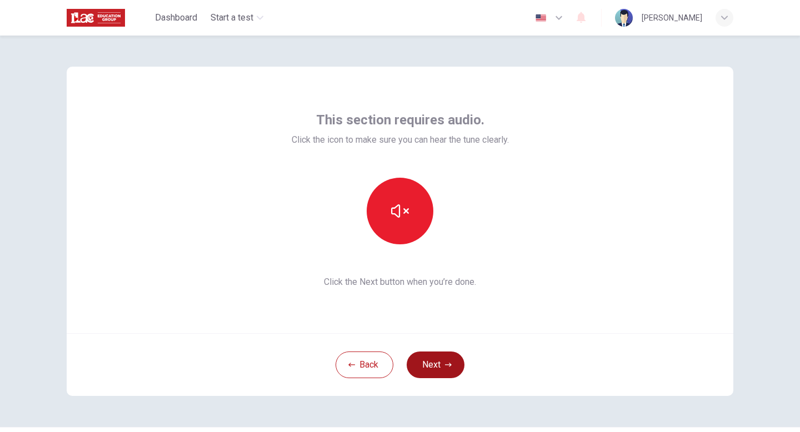
click at [425, 363] on button "Next" at bounding box center [436, 365] width 58 height 27
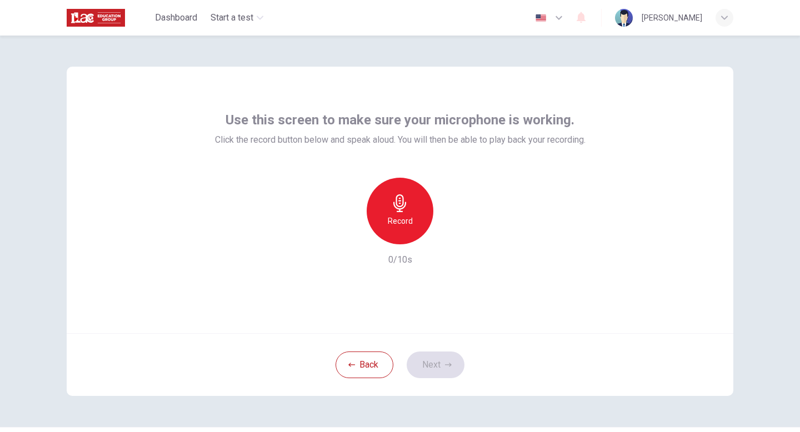
click at [406, 208] on icon "button" at bounding box center [400, 203] width 18 height 18
click at [452, 242] on div "button" at bounding box center [451, 236] width 18 height 18
click at [436, 362] on button "Next" at bounding box center [436, 365] width 58 height 27
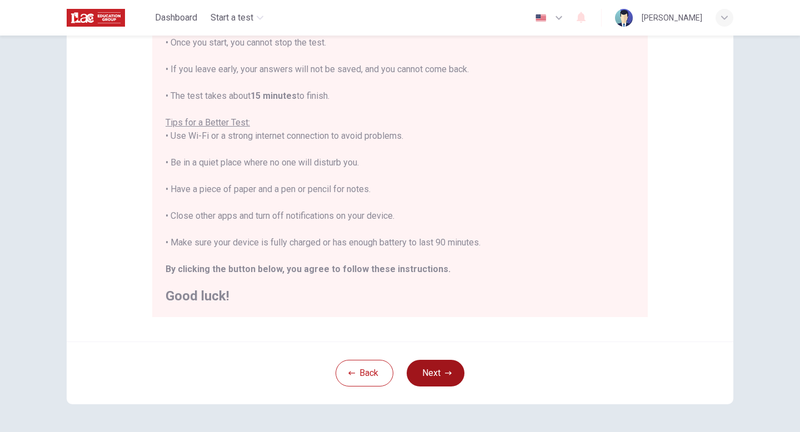
scroll to position [186, 0]
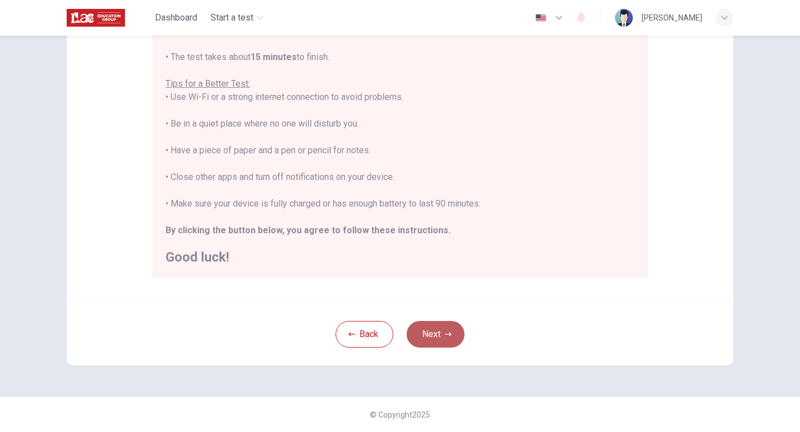
click at [443, 334] on button "Next" at bounding box center [436, 334] width 58 height 27
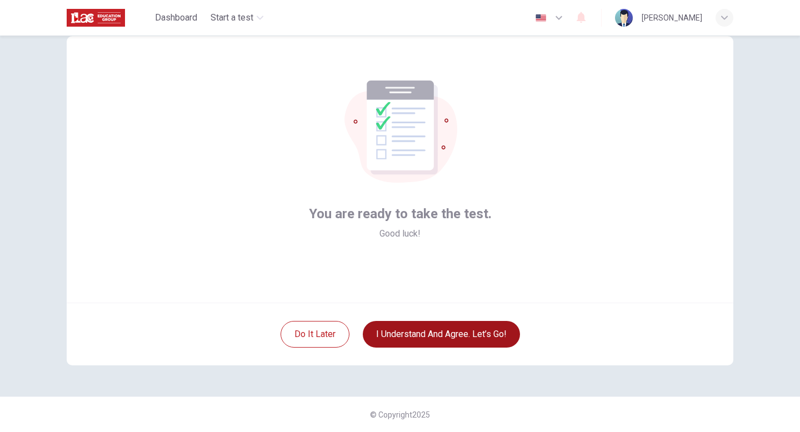
click at [443, 334] on button "I understand and agree. Let’s go!" at bounding box center [441, 334] width 157 height 27
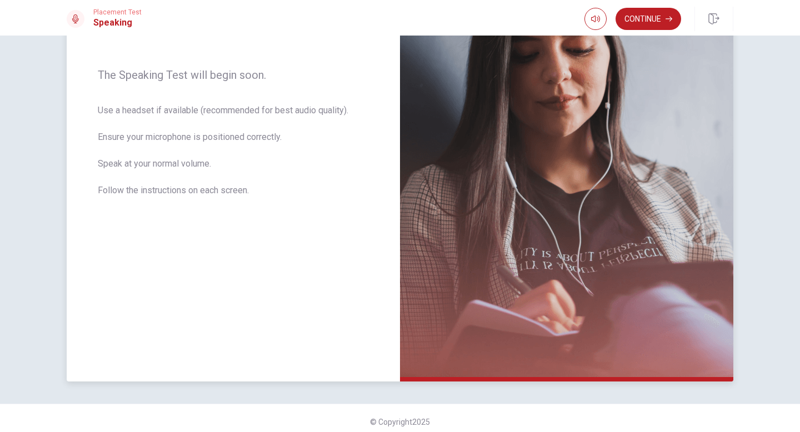
scroll to position [168, 0]
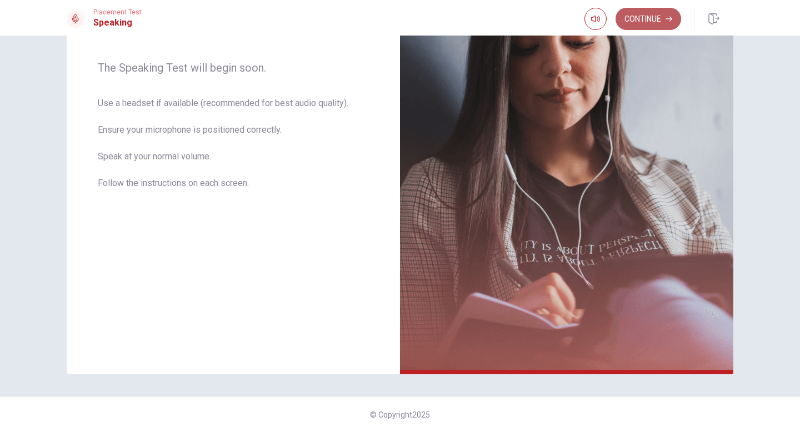
click at [636, 23] on button "Continue" at bounding box center [649, 19] width 66 height 22
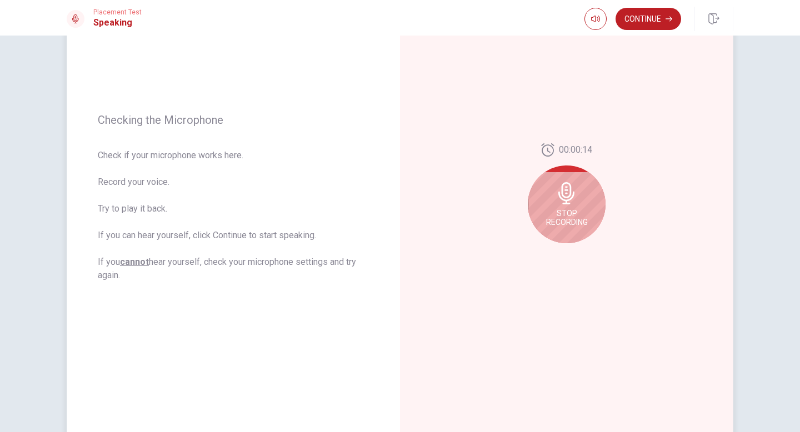
scroll to position [99, 0]
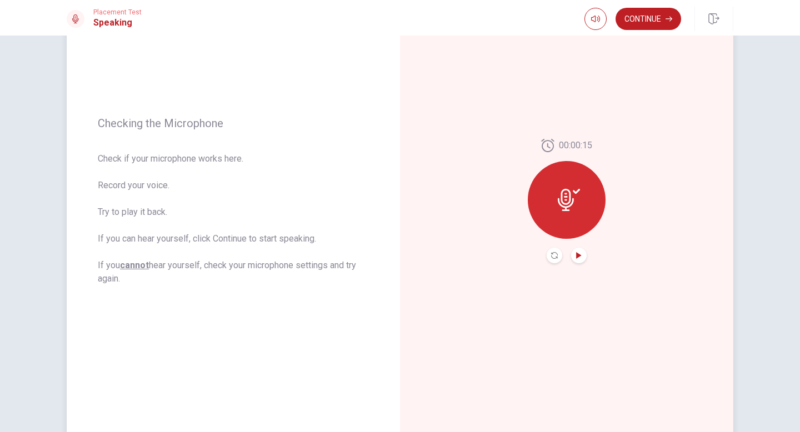
click at [581, 255] on icon "Play Audio" at bounding box center [578, 255] width 5 height 7
click at [648, 20] on button "Continue" at bounding box center [649, 19] width 66 height 22
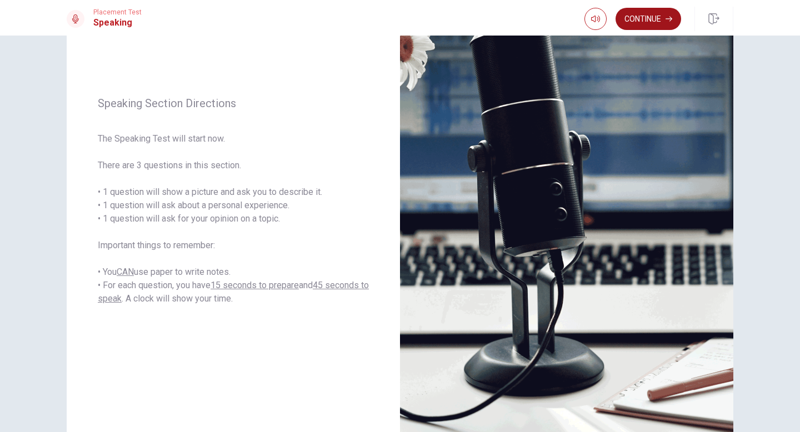
click at [651, 22] on button "Continue" at bounding box center [649, 19] width 66 height 22
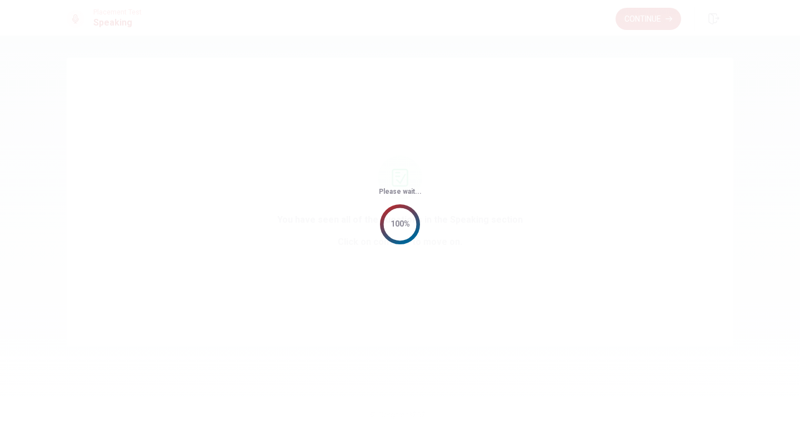
scroll to position [0, 0]
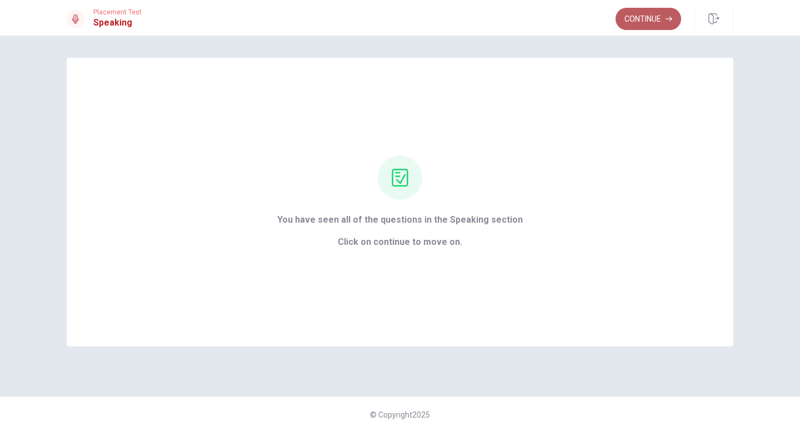
click at [656, 18] on button "Continue" at bounding box center [649, 19] width 66 height 22
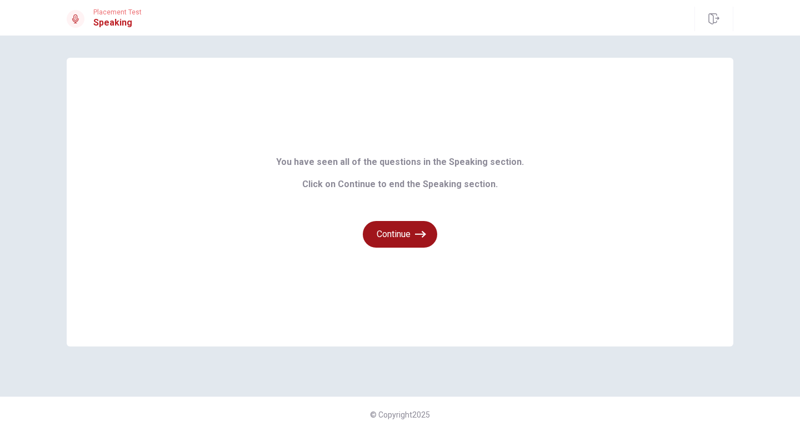
click at [407, 237] on button "Continue" at bounding box center [400, 234] width 74 height 27
